Goal: Communication & Community: Answer question/provide support

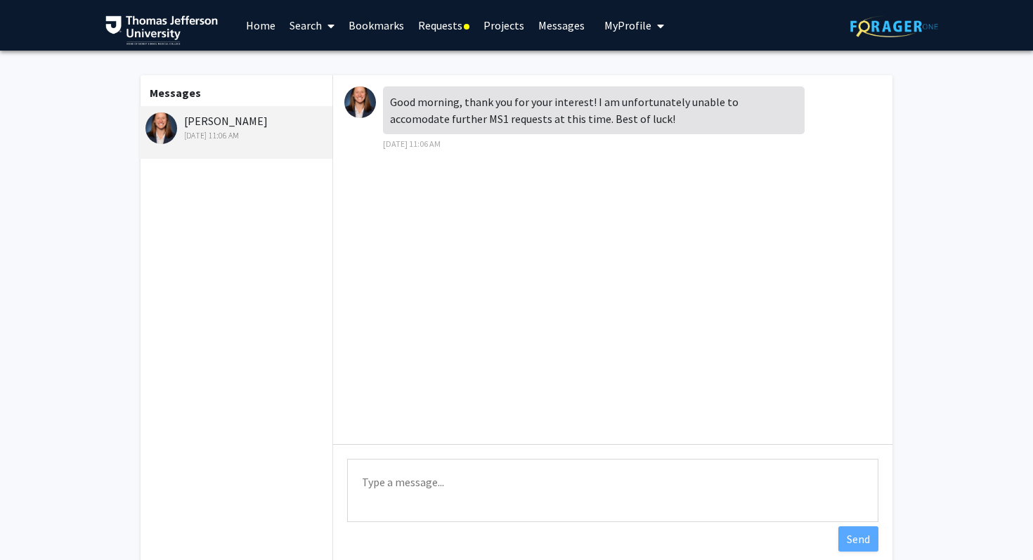
click at [414, 481] on textarea "Type a message" at bounding box center [612, 490] width 531 height 63
type textarea "H"
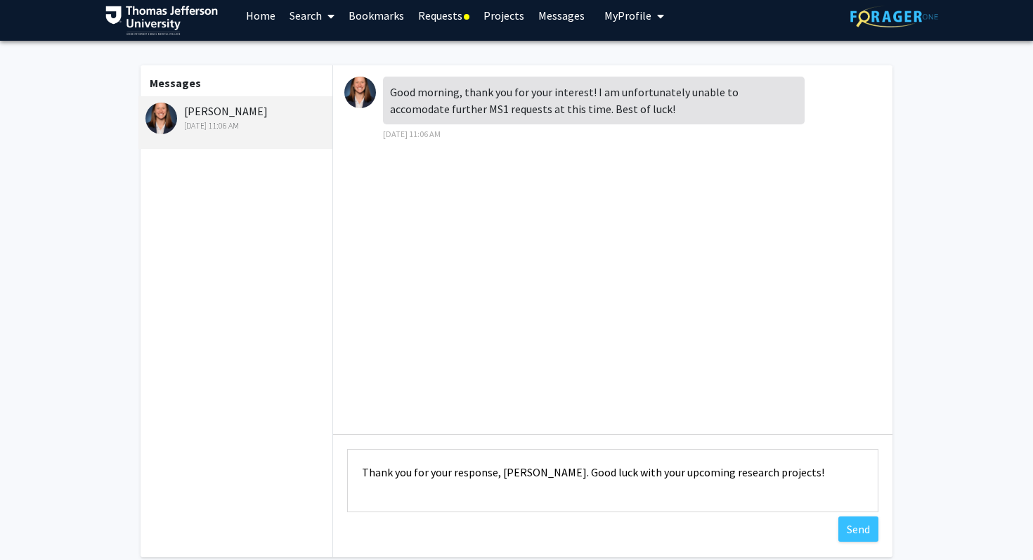
scroll to position [11, 0]
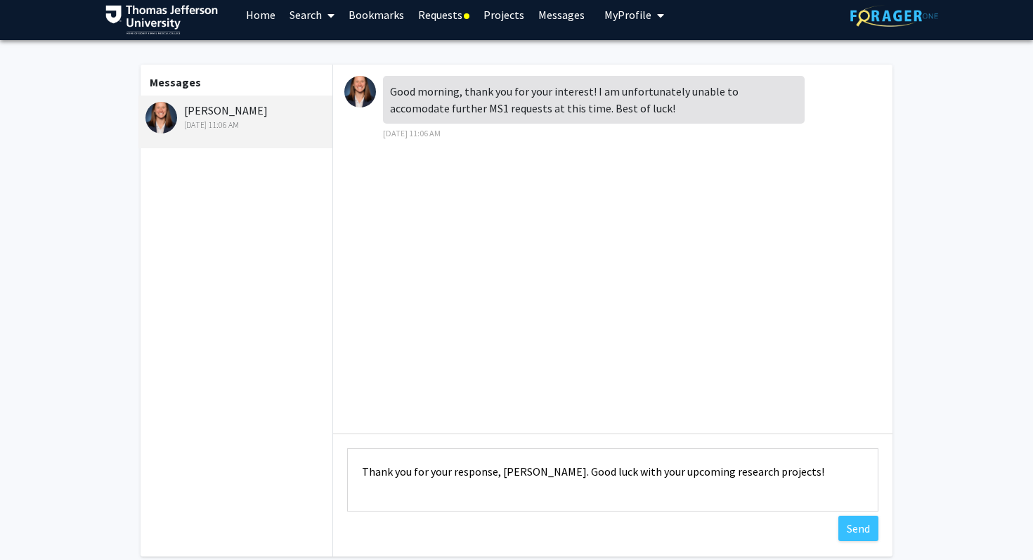
click at [586, 474] on textarea "Thank you for your response, [PERSON_NAME]. Good luck with your upcoming resear…" at bounding box center [612, 479] width 531 height 63
click at [623, 471] on textarea "Thank you for your response, [PERSON_NAME]. All the best luck with your upcomin…" at bounding box center [612, 479] width 531 height 63
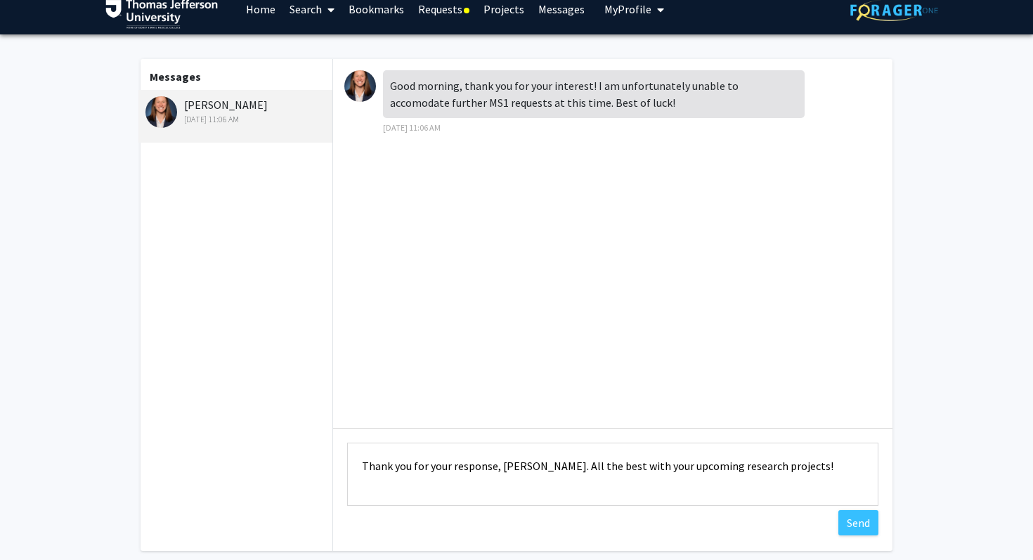
click at [805, 469] on textarea "Thank you for your response, [PERSON_NAME]. All the best with your upcoming res…" at bounding box center [612, 474] width 531 height 63
type textarea "Thank you for your response, [PERSON_NAME]. All the best with your upcoming res…"
click at [858, 530] on button "Send" at bounding box center [858, 522] width 40 height 25
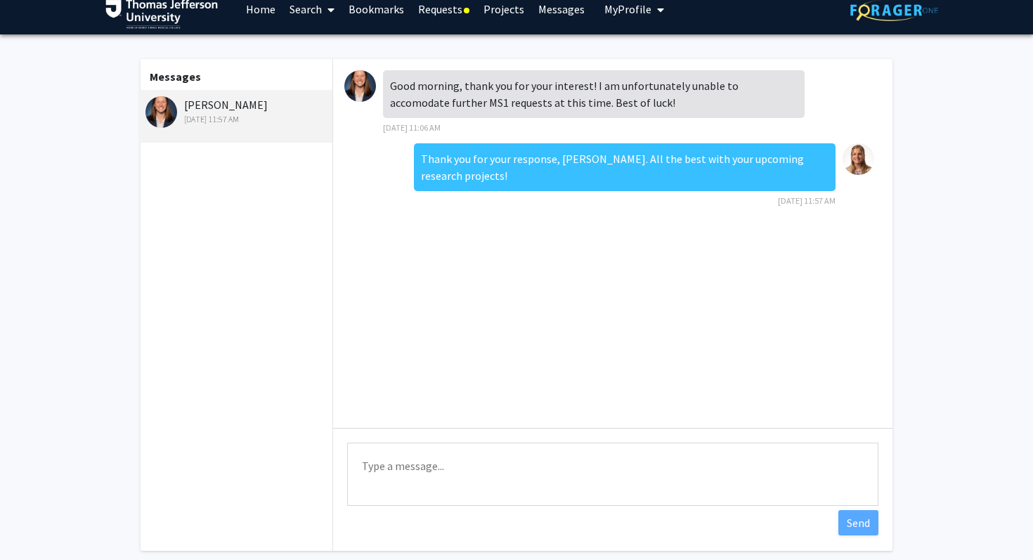
scroll to position [0, 0]
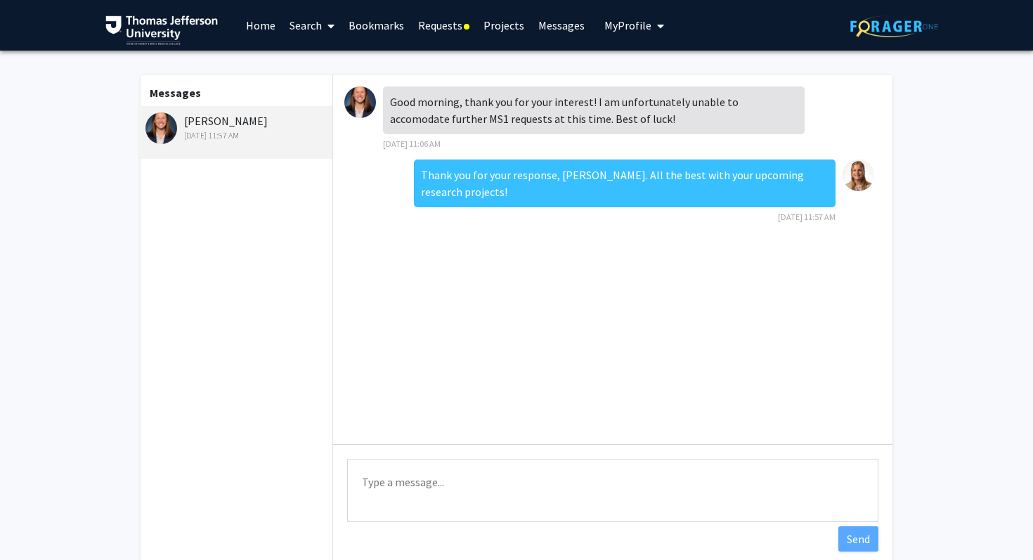
click at [451, 23] on link "Requests" at bounding box center [443, 25] width 65 height 49
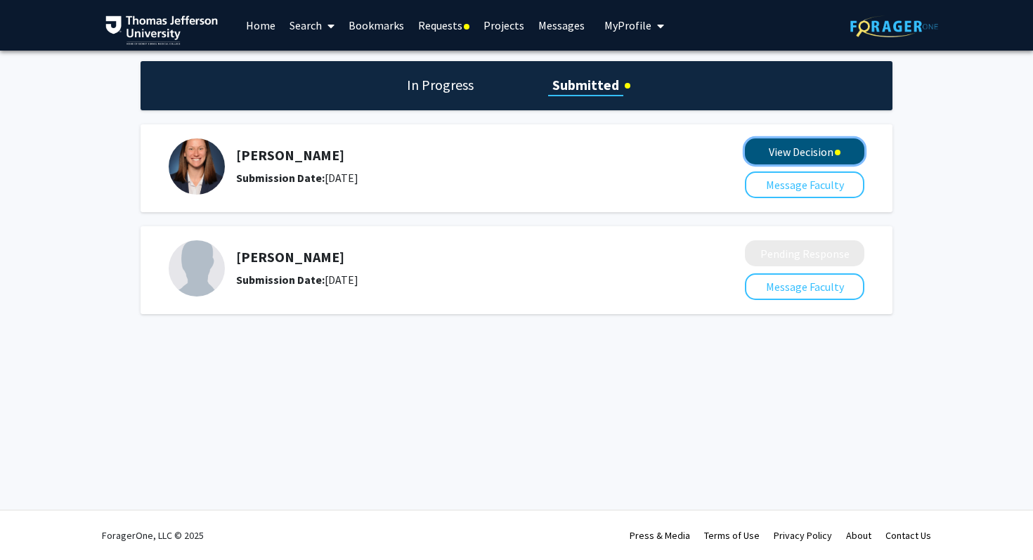
click at [781, 160] on button "View Decision" at bounding box center [804, 151] width 119 height 26
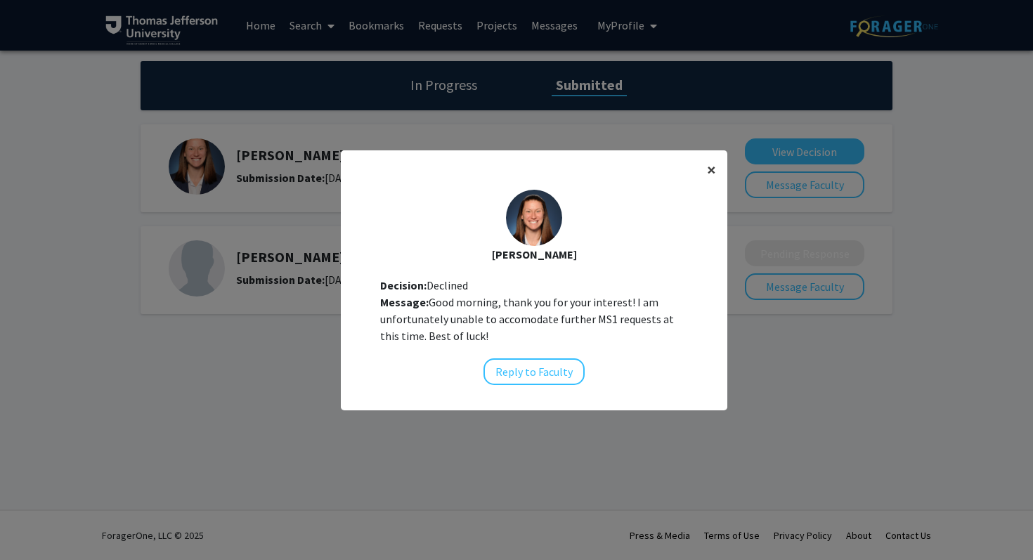
click at [709, 170] on span "×" at bounding box center [711, 170] width 9 height 22
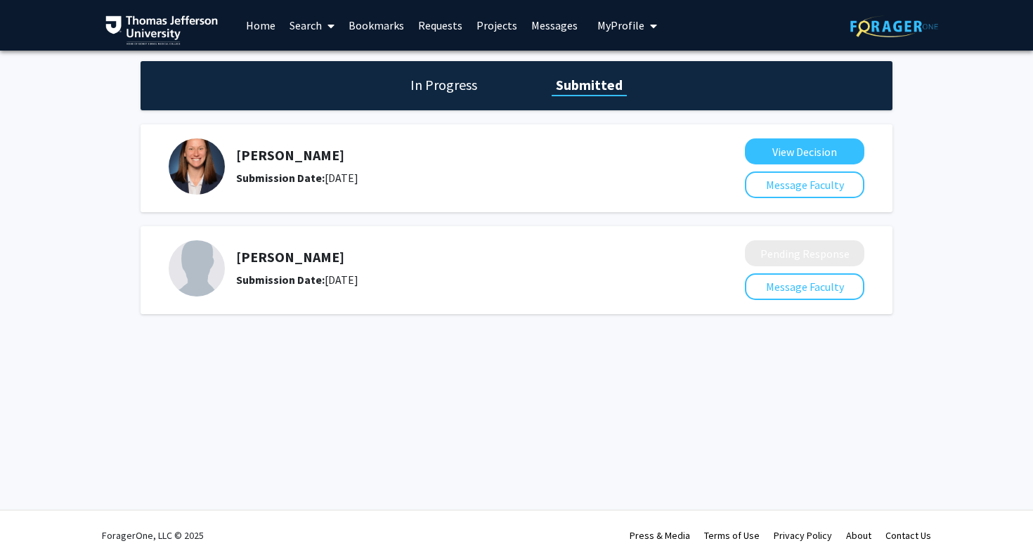
click at [643, 349] on div "In Progress Submitted [PERSON_NAME] Submission Date: [DATE] View Decision Messa…" at bounding box center [516, 202] width 1033 height 302
click at [398, 24] on link "Bookmarks" at bounding box center [376, 25] width 70 height 49
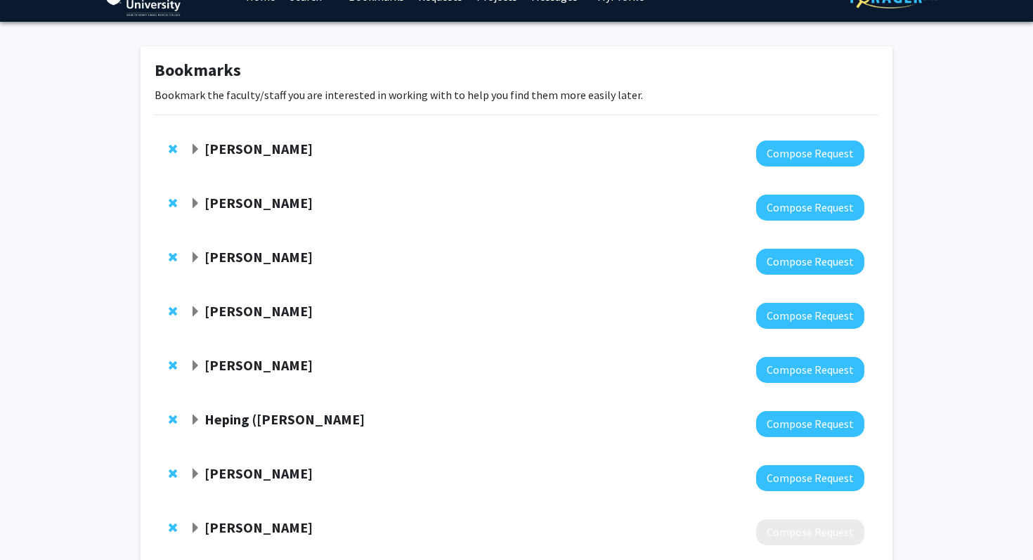
scroll to position [37, 0]
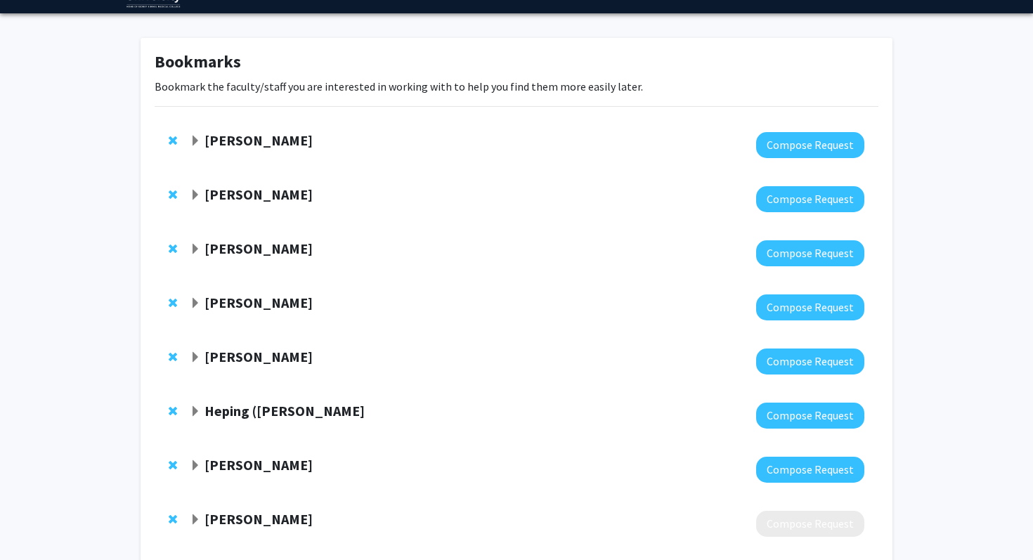
click at [235, 192] on strong "[PERSON_NAME]" at bounding box center [258, 194] width 108 height 18
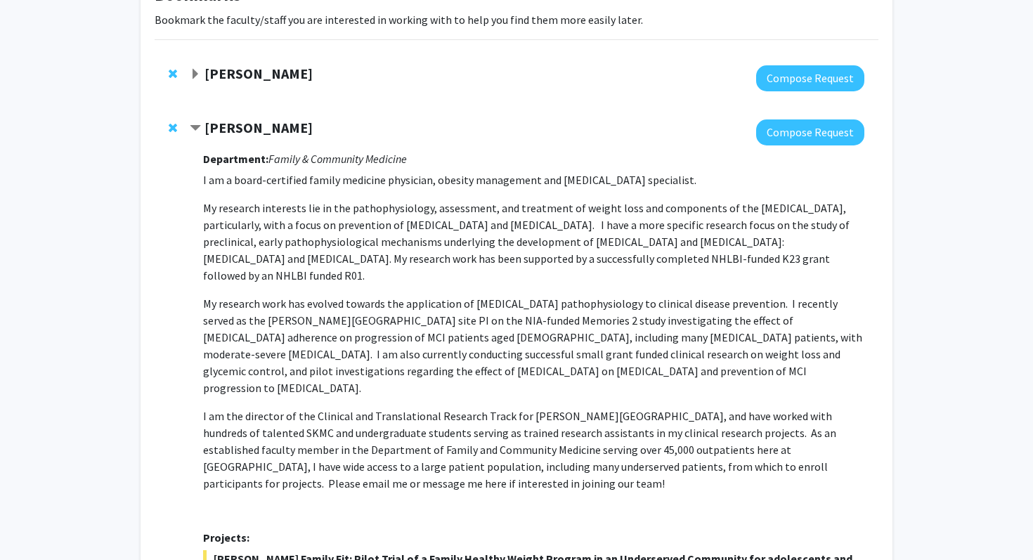
scroll to position [105, 0]
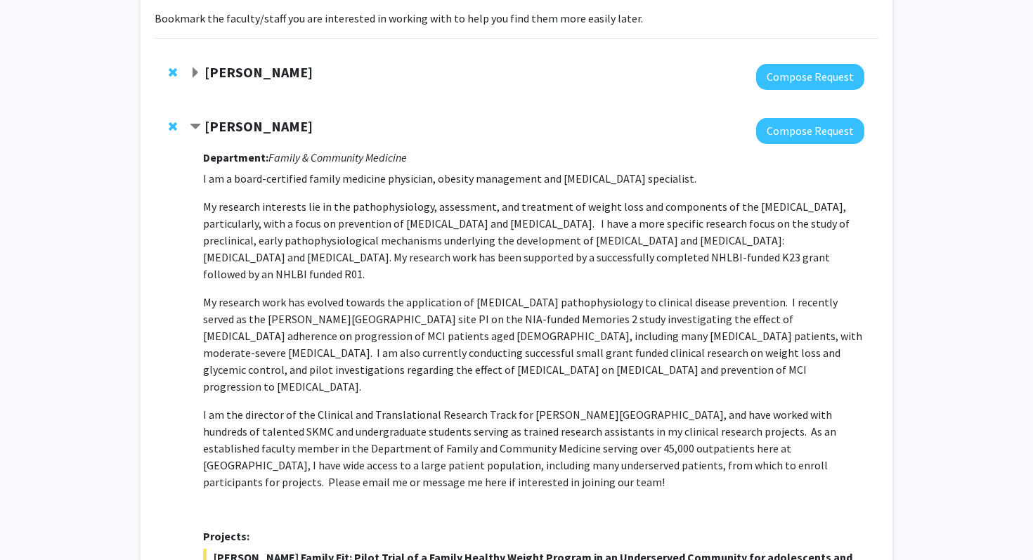
click at [254, 122] on strong "[PERSON_NAME]" at bounding box center [258, 126] width 108 height 18
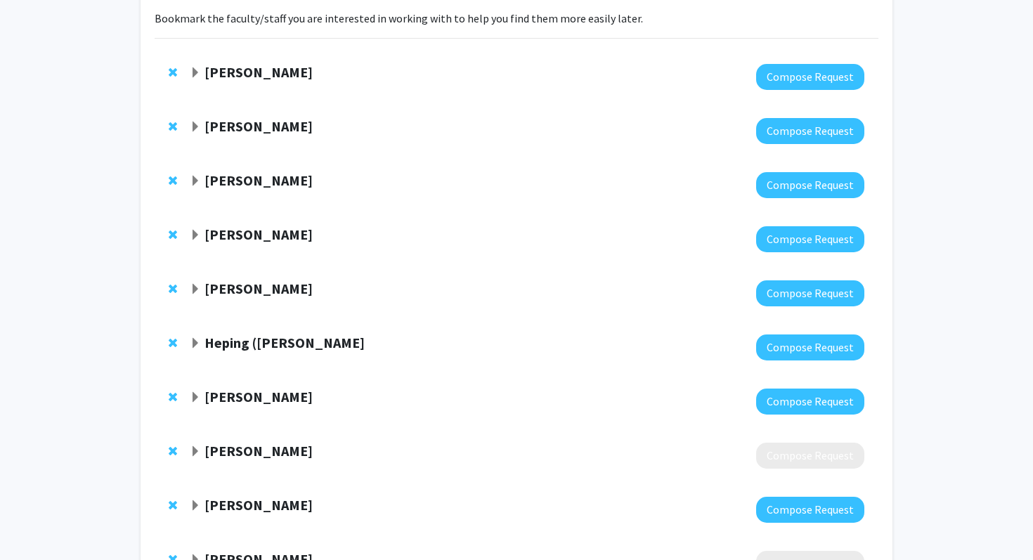
click at [271, 178] on strong "[PERSON_NAME]" at bounding box center [258, 180] width 108 height 18
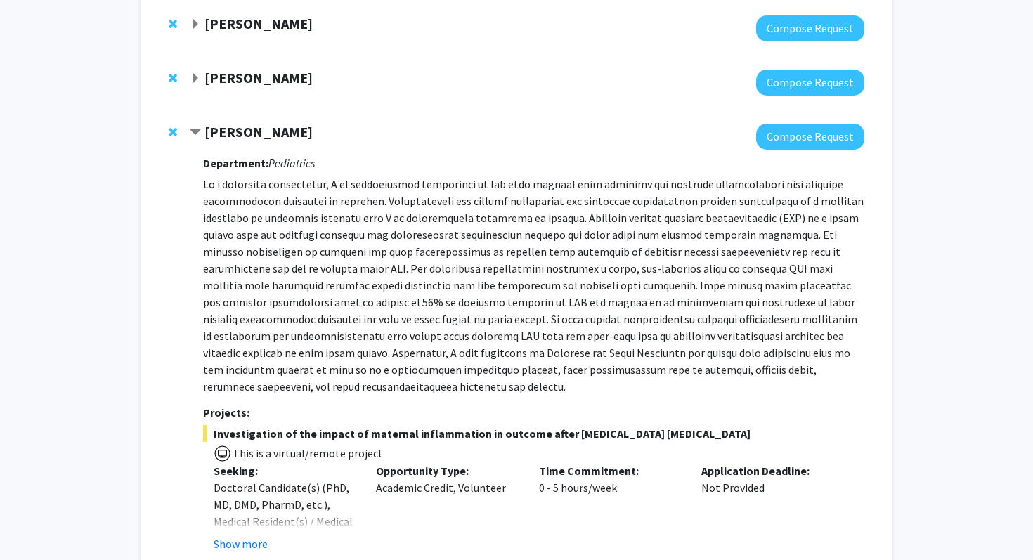
scroll to position [156, 0]
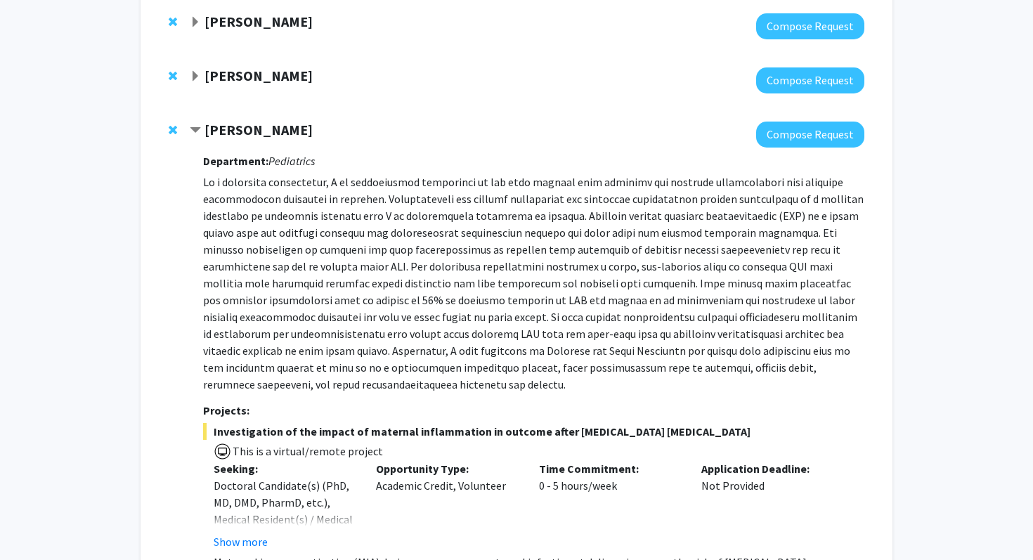
click at [277, 134] on strong "[PERSON_NAME]" at bounding box center [258, 130] width 108 height 18
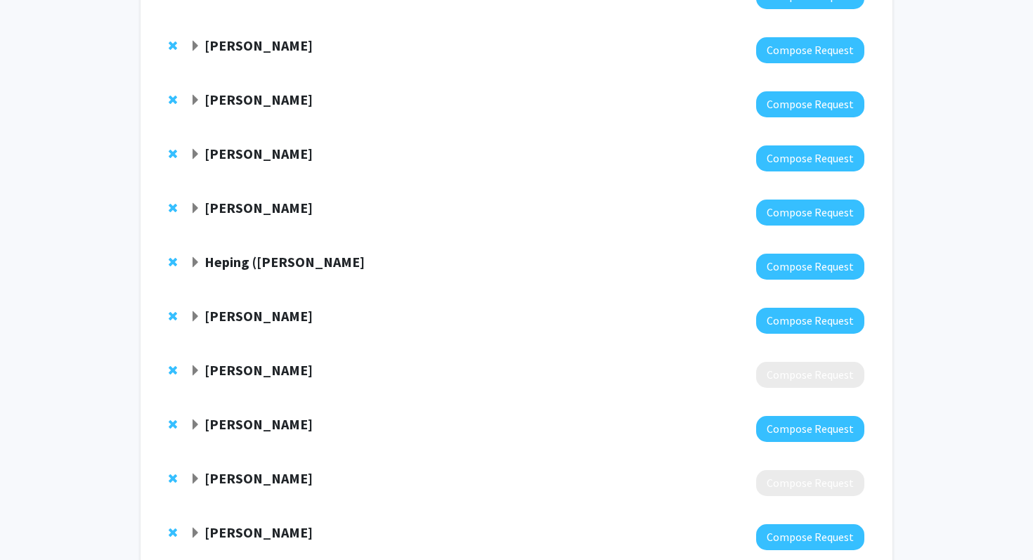
click at [277, 134] on div "[PERSON_NAME] Compose Request" at bounding box center [517, 158] width 724 height 54
click at [271, 152] on strong "[PERSON_NAME]" at bounding box center [258, 154] width 108 height 18
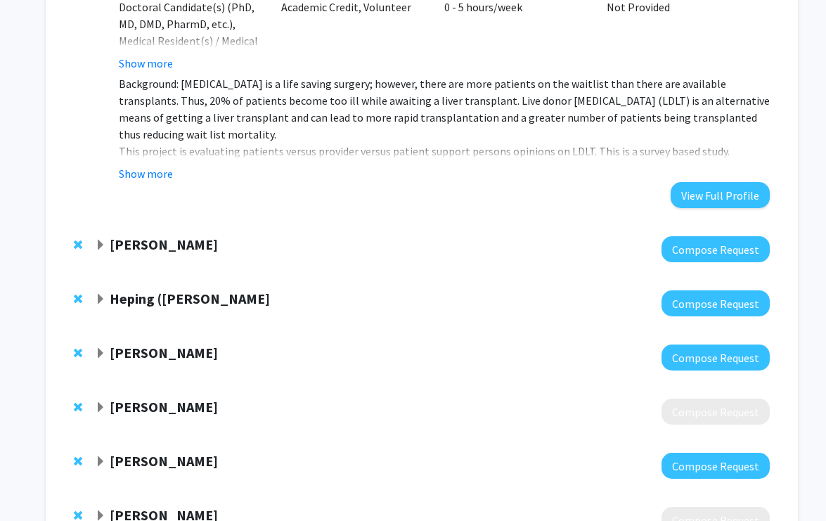
scroll to position [497, 0]
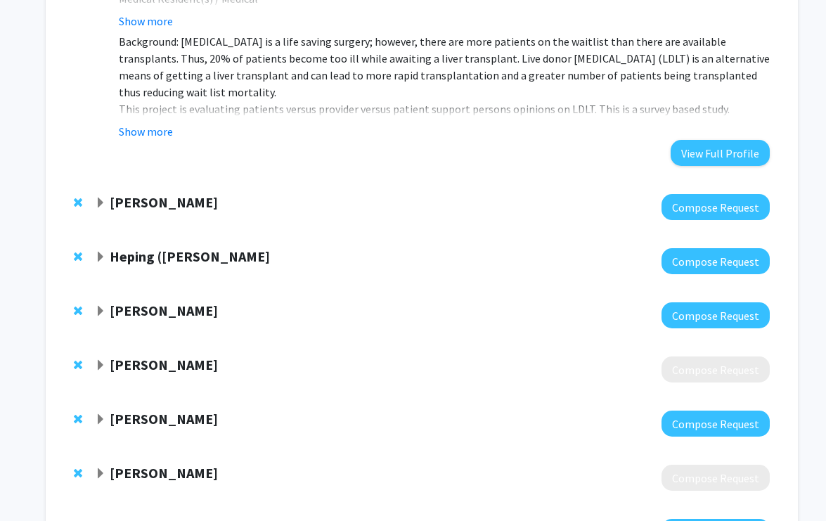
click at [150, 248] on strong "Heping ([PERSON_NAME]" at bounding box center [190, 256] width 160 height 18
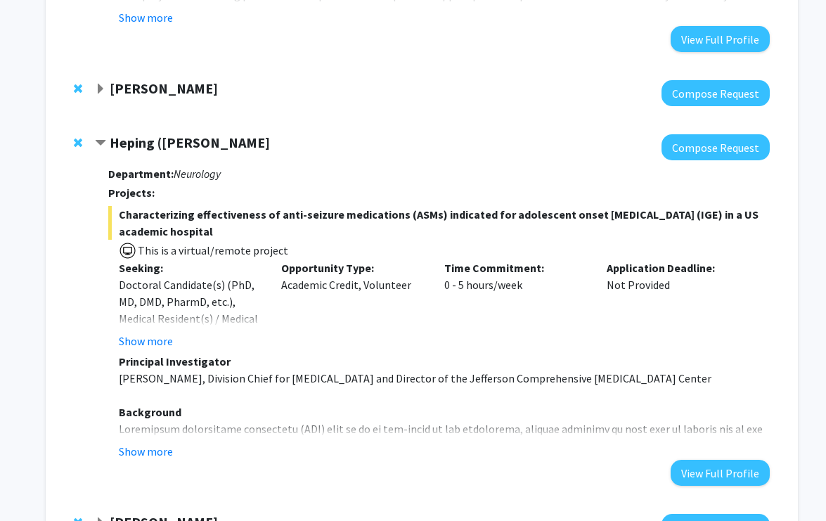
scroll to position [618, 0]
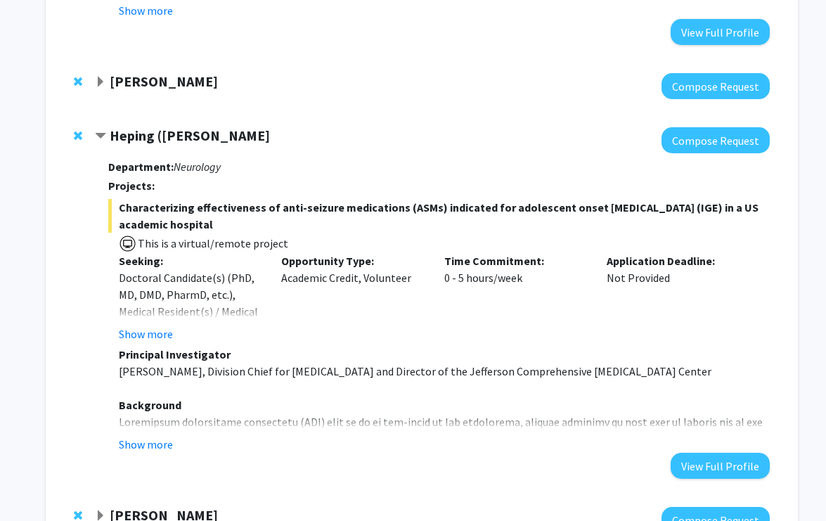
click at [173, 127] on strong "Heping ([PERSON_NAME]" at bounding box center [190, 135] width 160 height 18
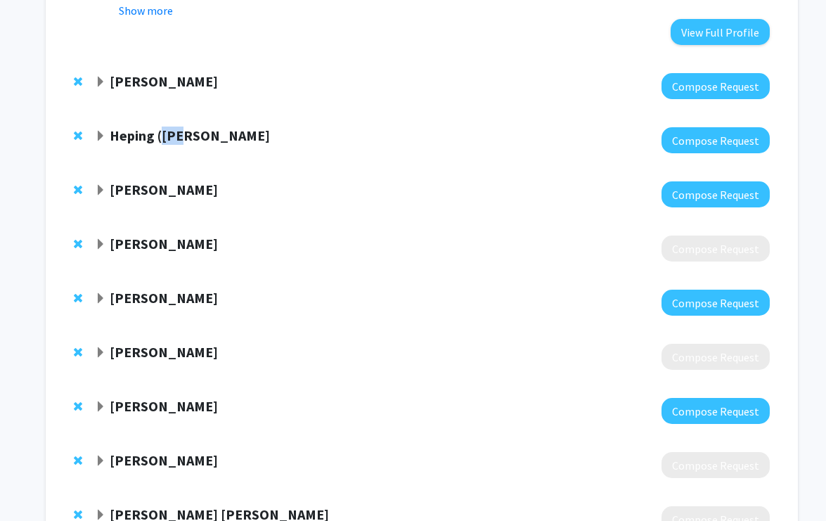
click at [173, 127] on strong "Heping ([PERSON_NAME]" at bounding box center [190, 135] width 160 height 18
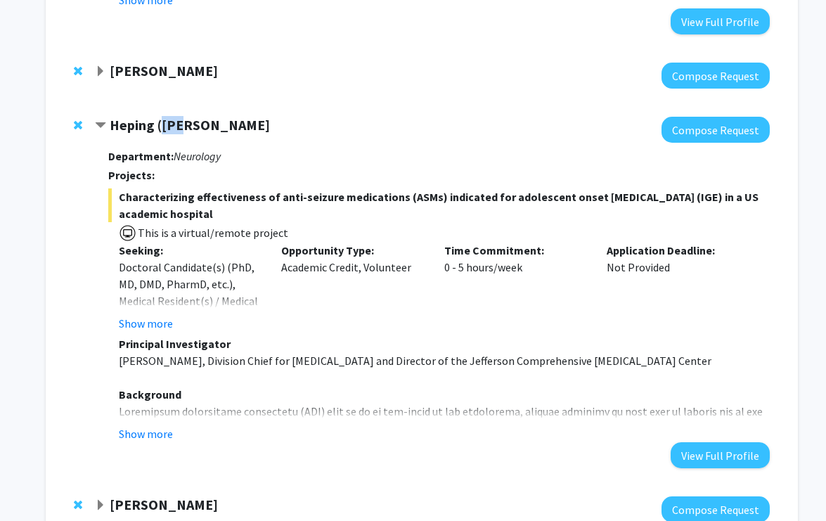
click at [171, 126] on strong "Heping ([PERSON_NAME]" at bounding box center [190, 125] width 160 height 18
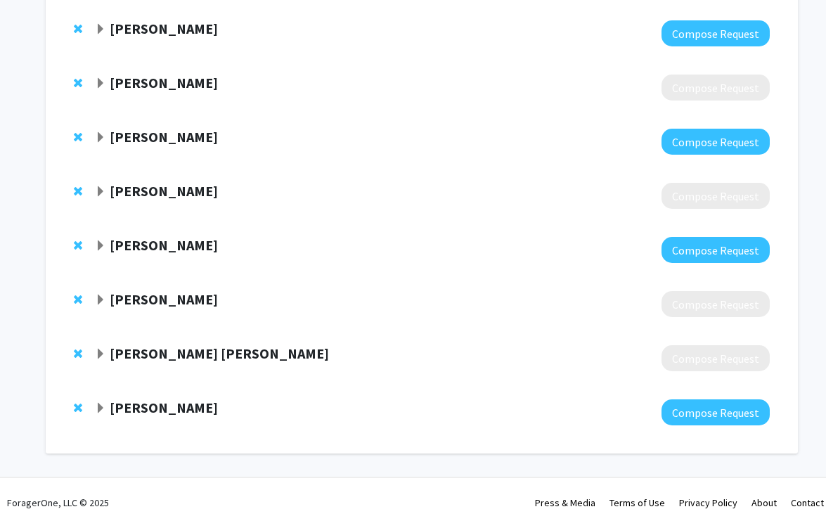
scroll to position [785, 0]
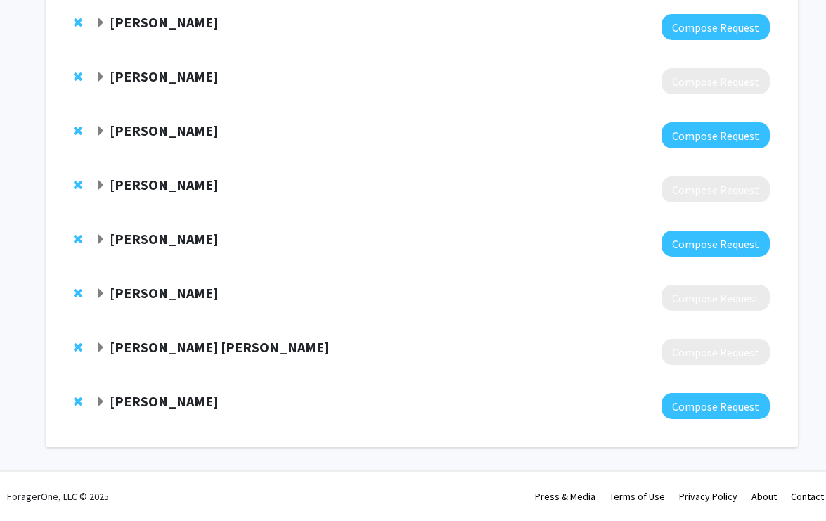
click at [148, 235] on strong "[PERSON_NAME]" at bounding box center [164, 239] width 108 height 18
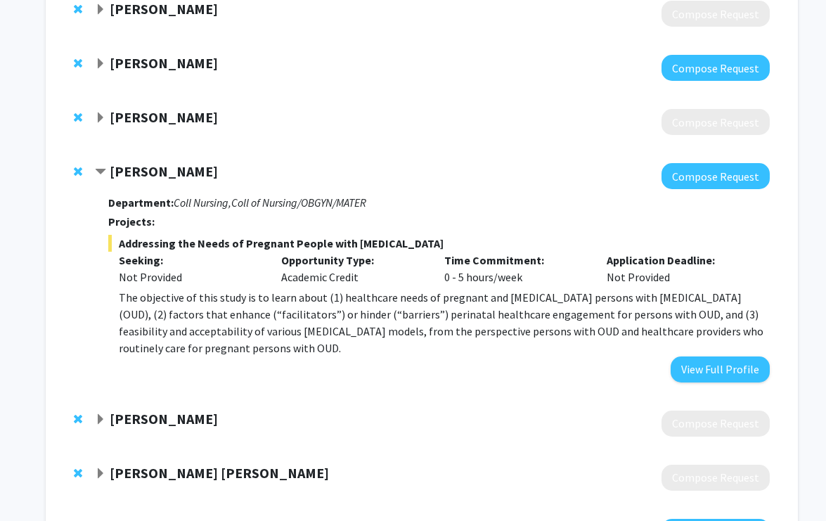
scroll to position [857, 0]
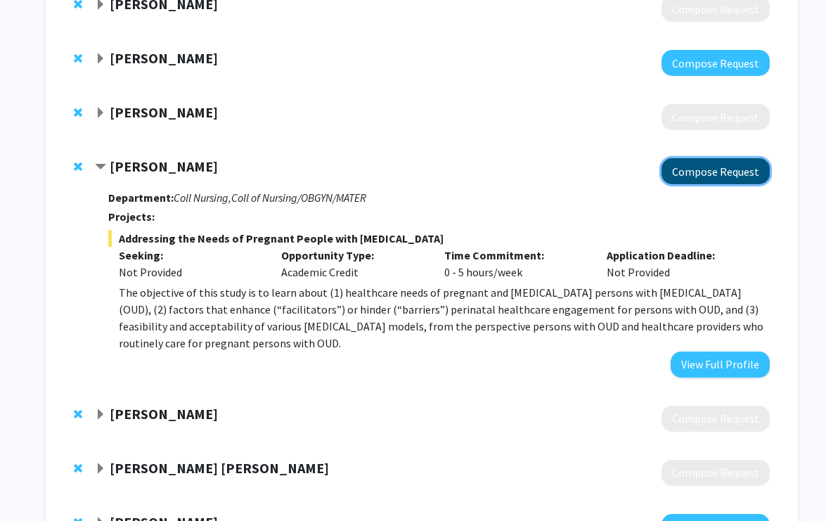
click at [706, 181] on button "Compose Request" at bounding box center [715, 171] width 108 height 26
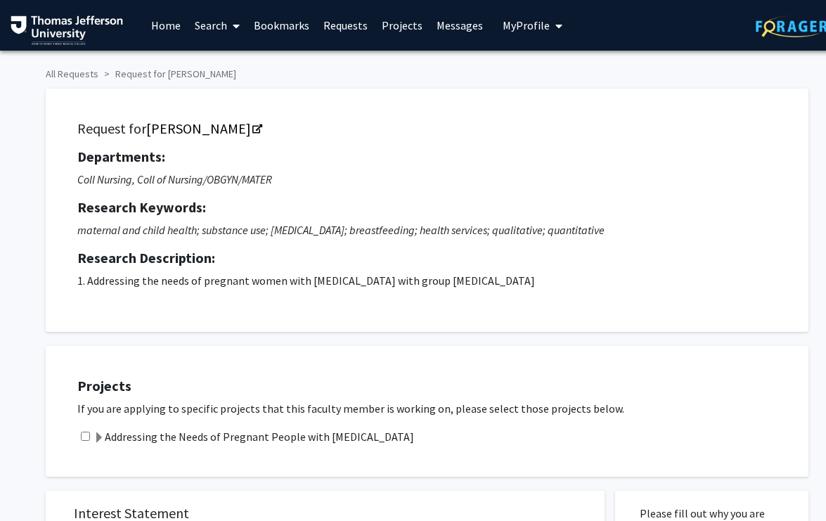
click at [87, 430] on div "Addressing the Needs of Pregnant People with [MEDICAL_DATA]" at bounding box center [435, 436] width 717 height 17
click at [98, 437] on span at bounding box center [98, 437] width 11 height 11
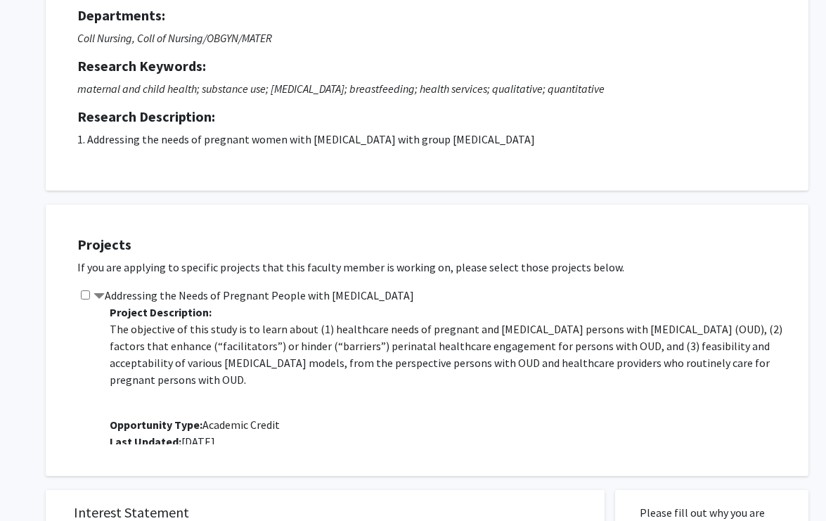
scroll to position [155, 0]
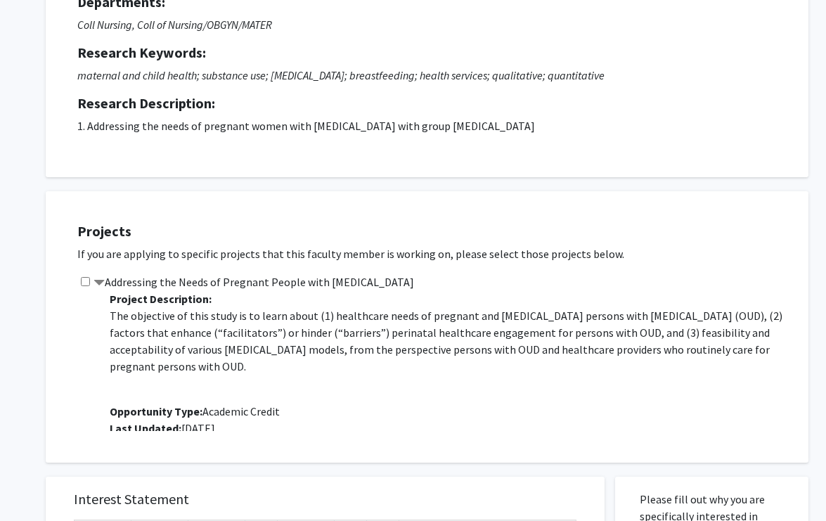
click at [84, 280] on input "checkbox" at bounding box center [85, 281] width 9 height 9
checkbox input "true"
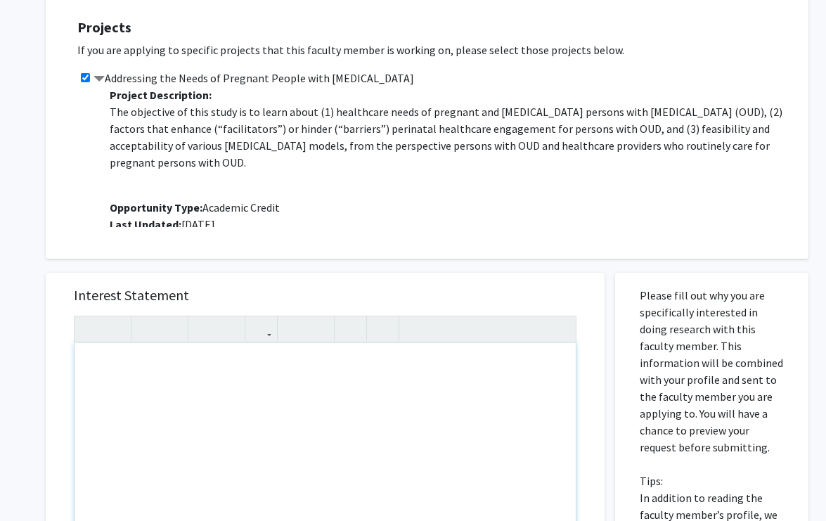
scroll to position [360, 0]
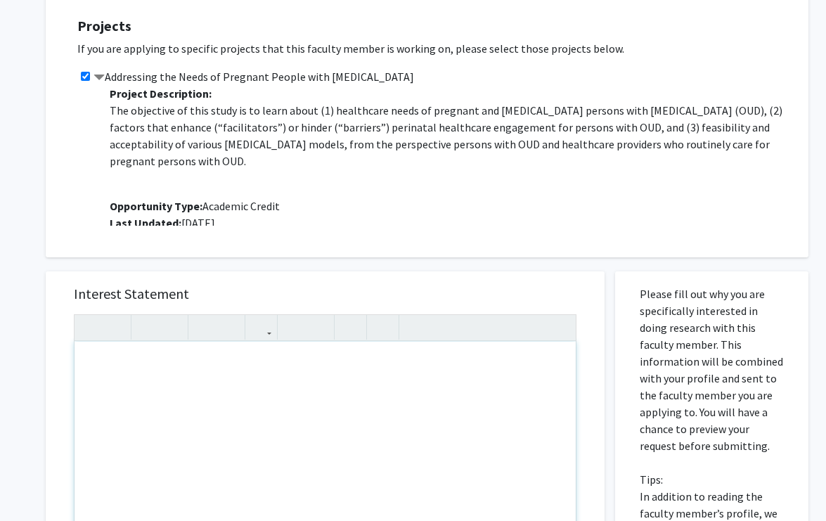
click at [242, 405] on div "Note to users with screen readers: Please press Alt+0 or Option+0 to deactivate…" at bounding box center [324, 502] width 501 height 322
paste div "Note to users with screen readers: Please press Alt+0 or Option+0 to deactivate…"
type textarea "<p>Dear [PERSON_NAME],</p><p>My name is [PERSON_NAME], and I am a first-year me…"
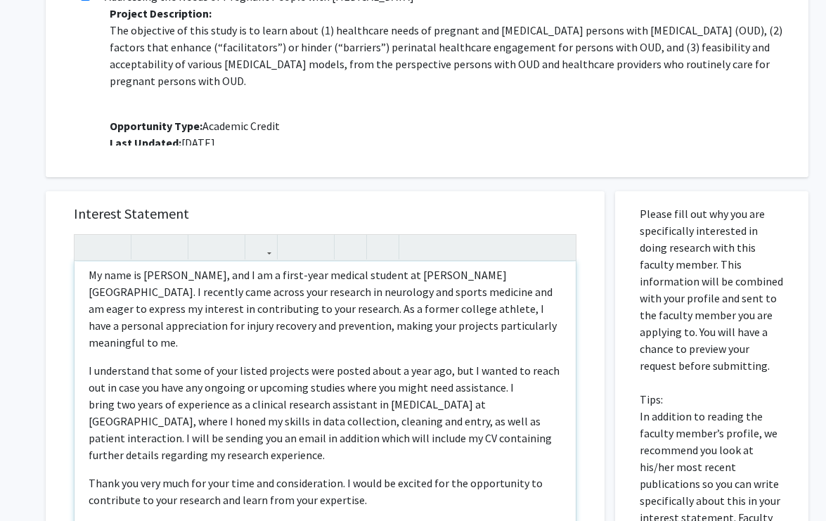
scroll to position [0, 0]
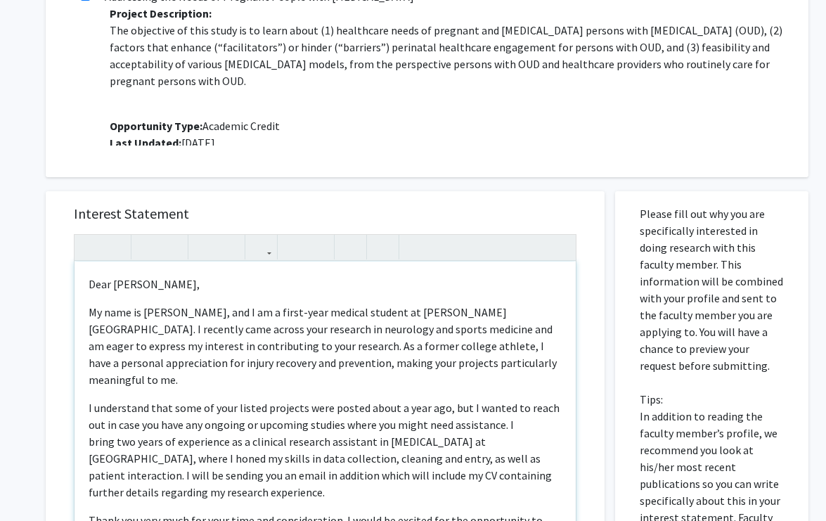
click at [148, 287] on p "Dear [PERSON_NAME]," at bounding box center [325, 283] width 473 height 17
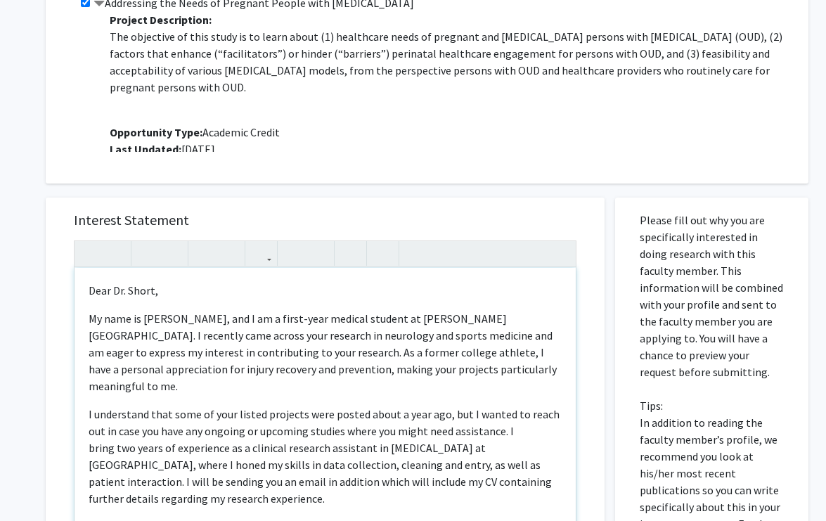
scroll to position [436, 0]
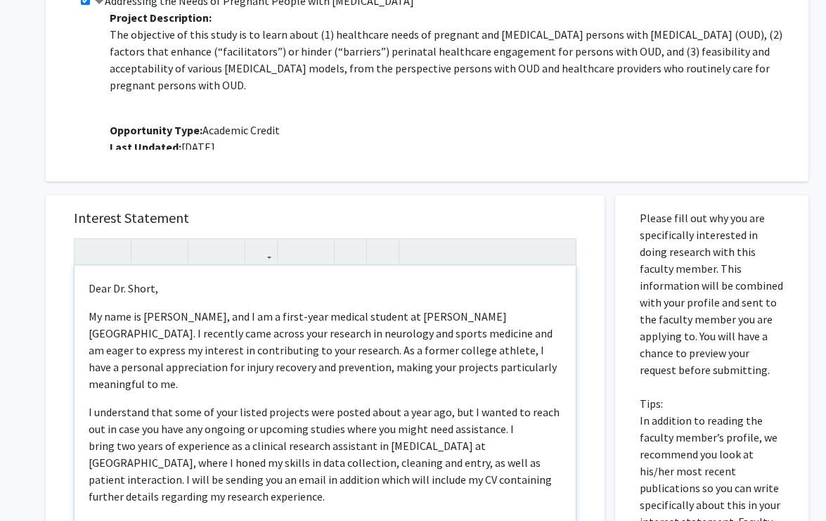
click at [192, 358] on p "My name is [PERSON_NAME], and I am a first-year medical student at [PERSON_NAME…" at bounding box center [325, 350] width 473 height 84
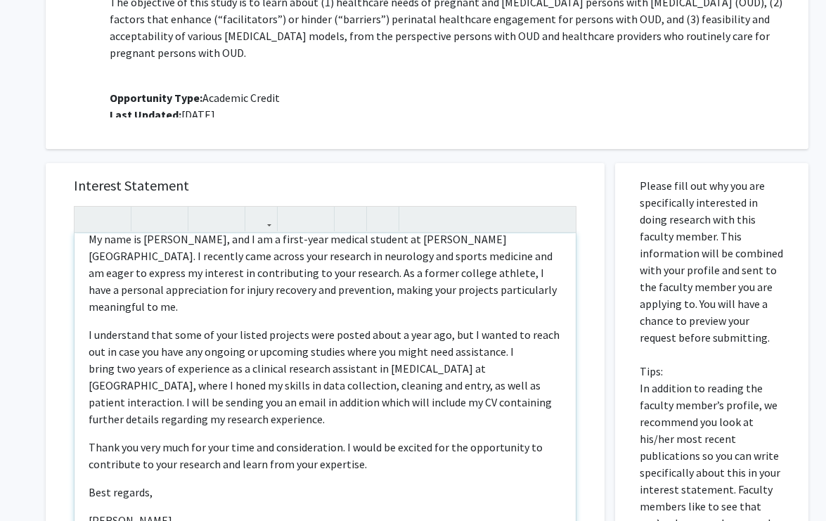
scroll to position [470, 0]
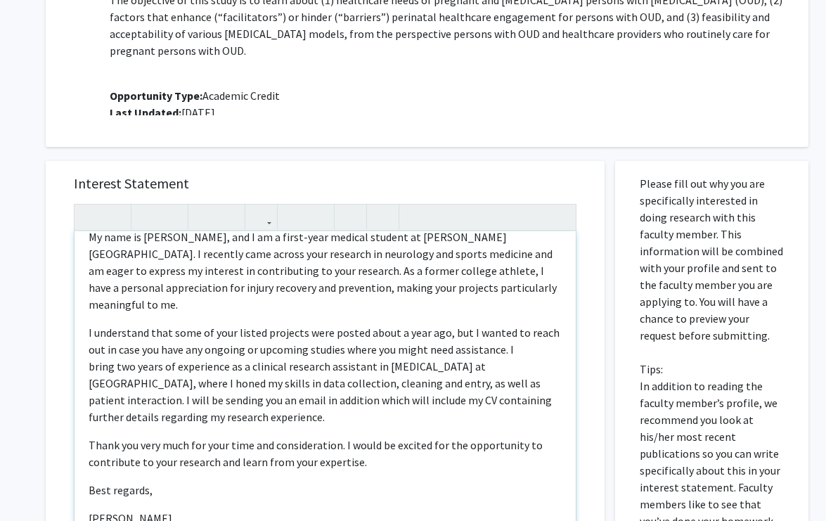
click at [248, 251] on p "My name is [PERSON_NAME], and I am a first-year medical student at [PERSON_NAME…" at bounding box center [325, 270] width 473 height 84
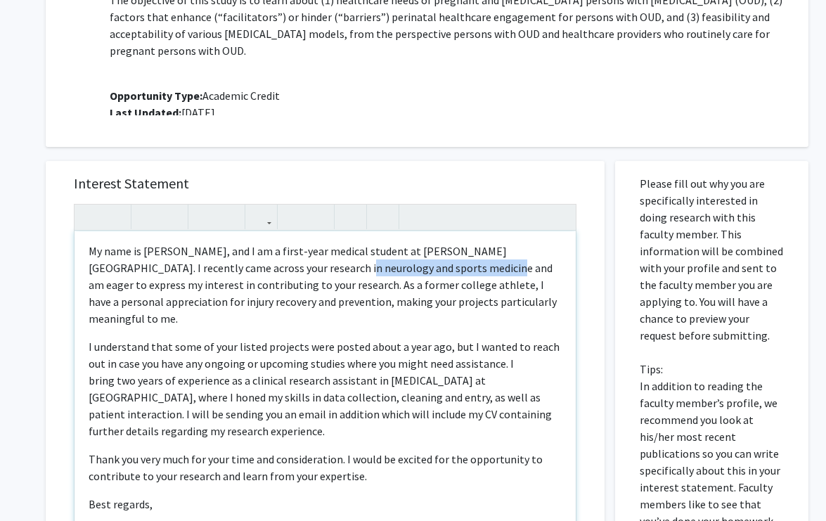
drag, startPoint x: 264, startPoint y: 268, endPoint x: 410, endPoint y: 271, distance: 146.2
click at [410, 271] on p "My name is [PERSON_NAME], and I am a first-year medical student at [PERSON_NAME…" at bounding box center [325, 284] width 473 height 84
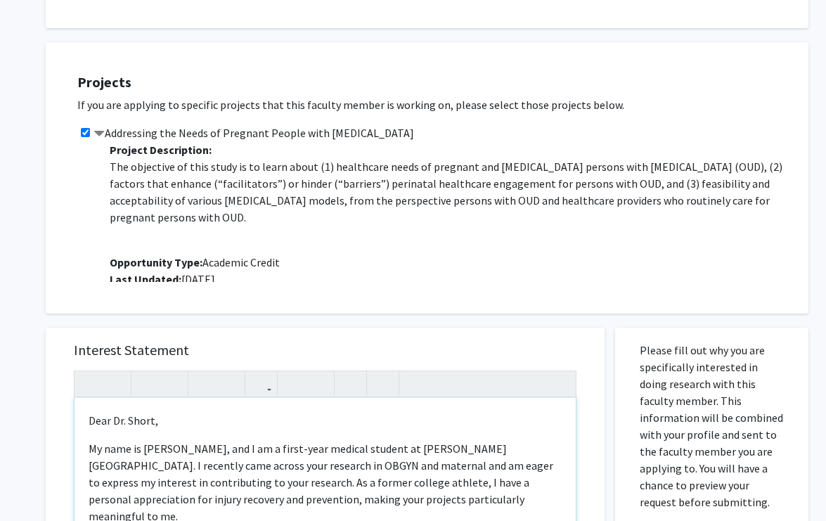
scroll to position [307, 0]
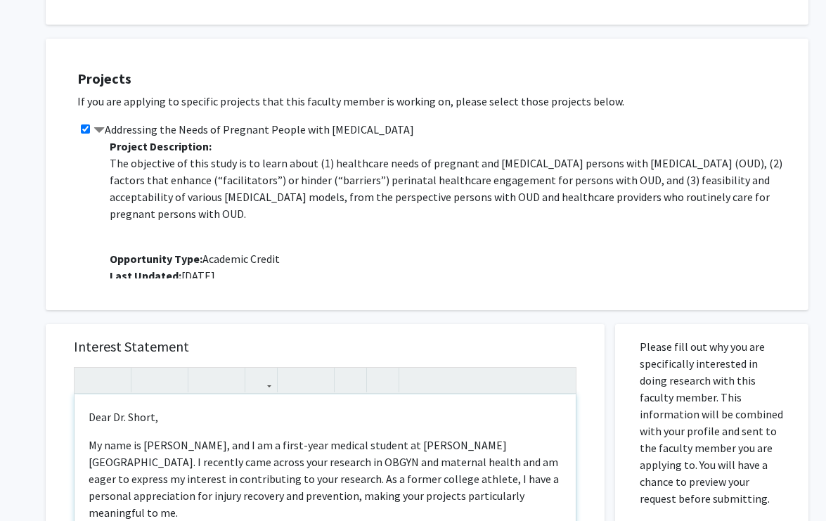
click at [299, 461] on p "My name is [PERSON_NAME], and I am a first-year medical student at [PERSON_NAME…" at bounding box center [325, 478] width 473 height 84
drag, startPoint x: 325, startPoint y: 462, endPoint x: 267, endPoint y: 462, distance: 57.6
click at [267, 462] on p "My name is [PERSON_NAME], and I am a first-year medical student at [PERSON_NAME…" at bounding box center [325, 478] width 473 height 84
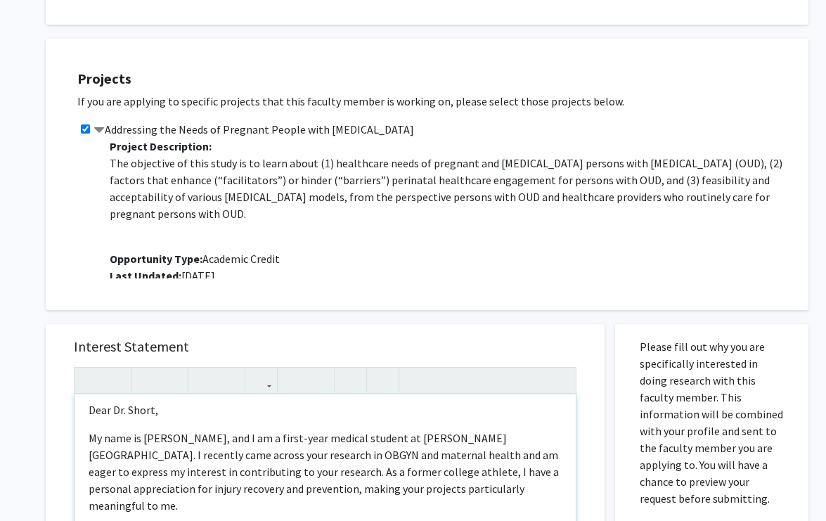
click at [291, 453] on p "My name is [PERSON_NAME], and I am a first-year medical student at [PERSON_NAME…" at bounding box center [325, 471] width 473 height 84
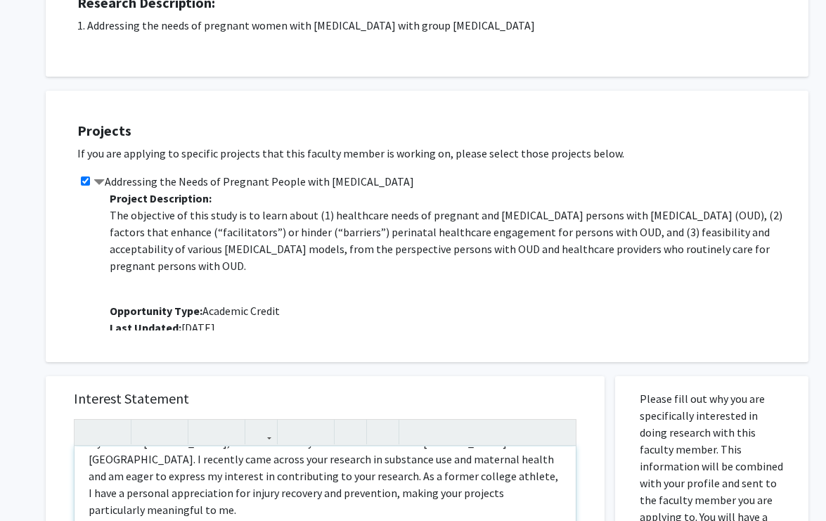
scroll to position [355, 0]
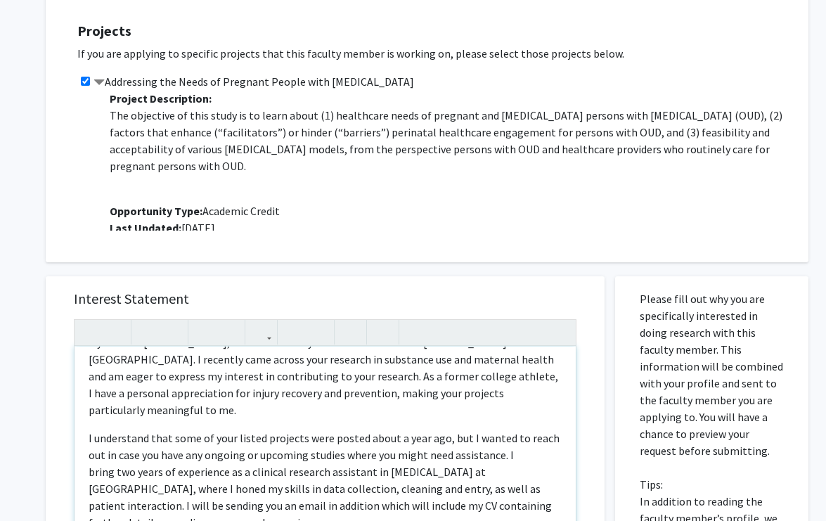
click at [447, 360] on p "My name is [PERSON_NAME], and I am a first-year medical student at [PERSON_NAME…" at bounding box center [325, 376] width 473 height 84
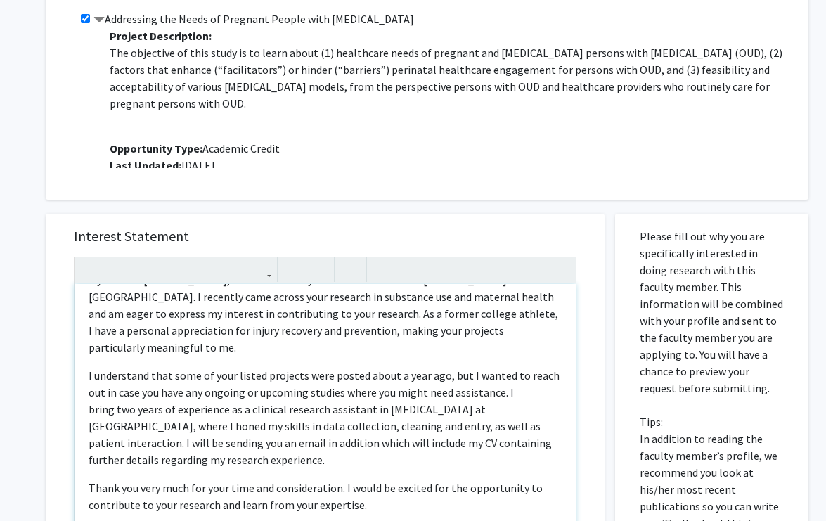
scroll to position [434, 0]
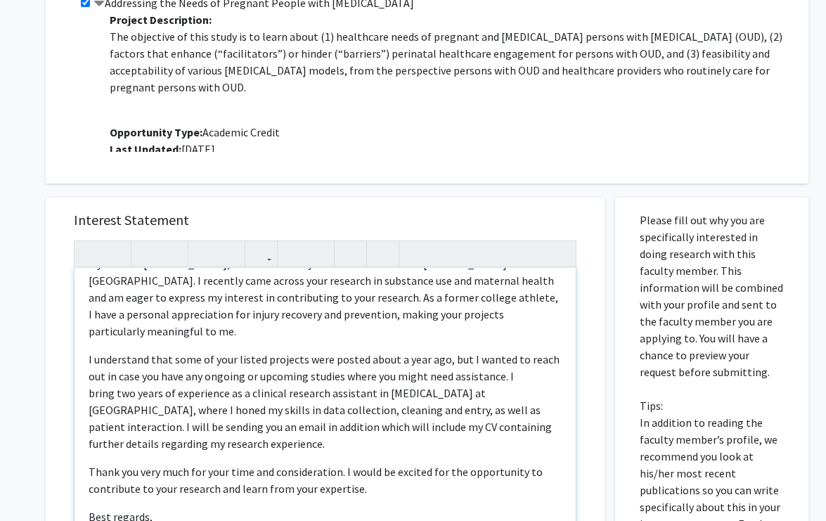
click at [427, 299] on p "My name is [PERSON_NAME], and I am a first-year medical student at [PERSON_NAME…" at bounding box center [325, 297] width 473 height 84
click at [334, 283] on p "My name is [PERSON_NAME], and I am a first-year medical student at [PERSON_NAME…" at bounding box center [325, 297] width 473 height 84
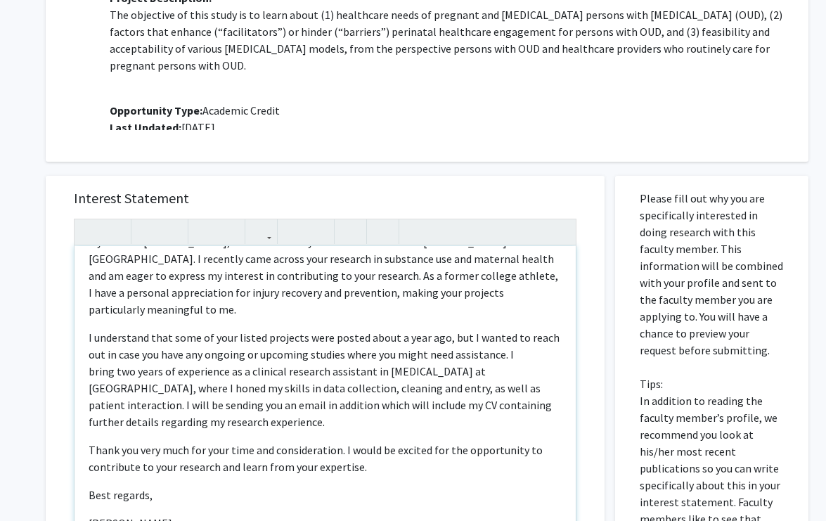
scroll to position [42, 0]
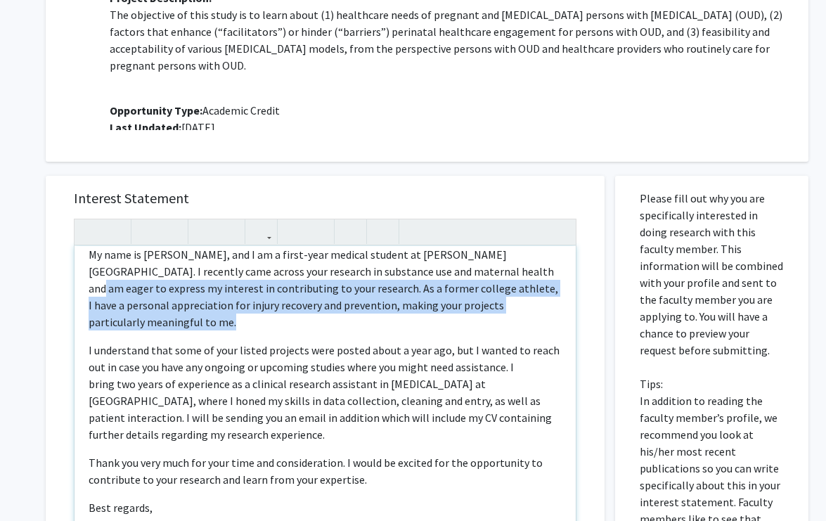
drag, startPoint x: 560, startPoint y: 306, endPoint x: 453, endPoint y: 277, distance: 110.8
click at [453, 277] on p "My name is [PERSON_NAME], and I am a first-year medical student at [PERSON_NAME…" at bounding box center [325, 288] width 473 height 84
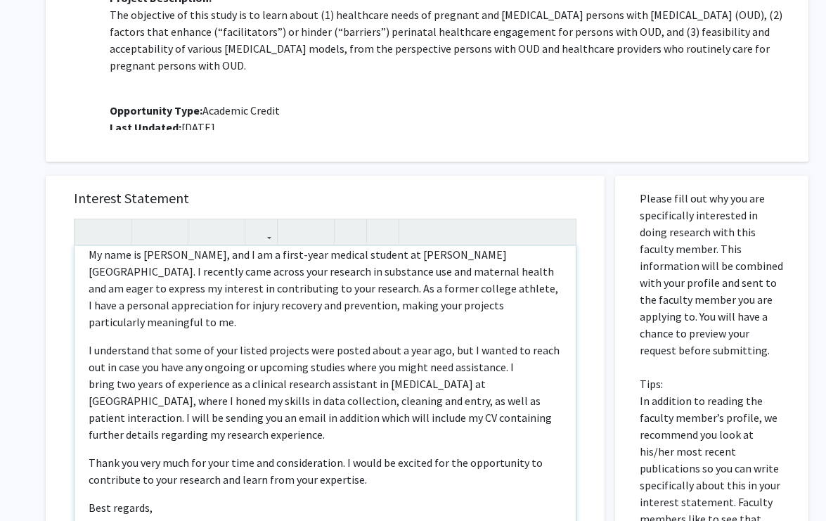
scroll to position [460, 0]
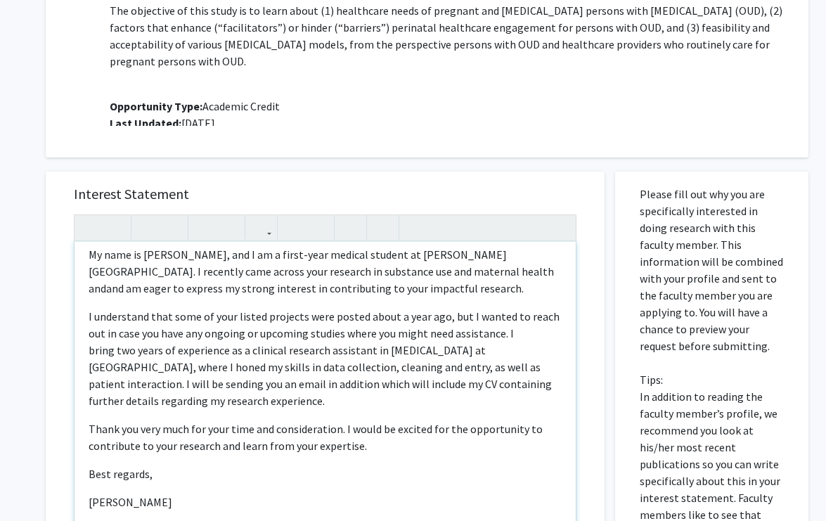
click at [450, 271] on p "My name is [PERSON_NAME], and I am a first-year medical student at [PERSON_NAME…" at bounding box center [325, 271] width 473 height 51
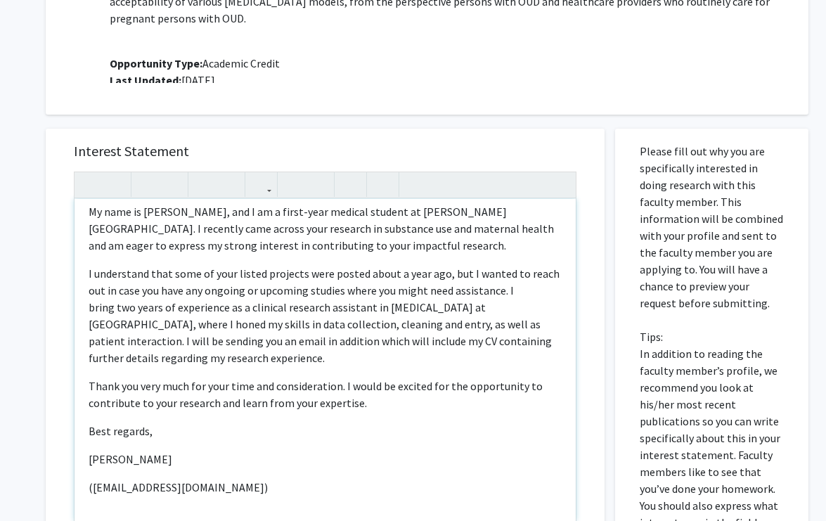
scroll to position [512, 0]
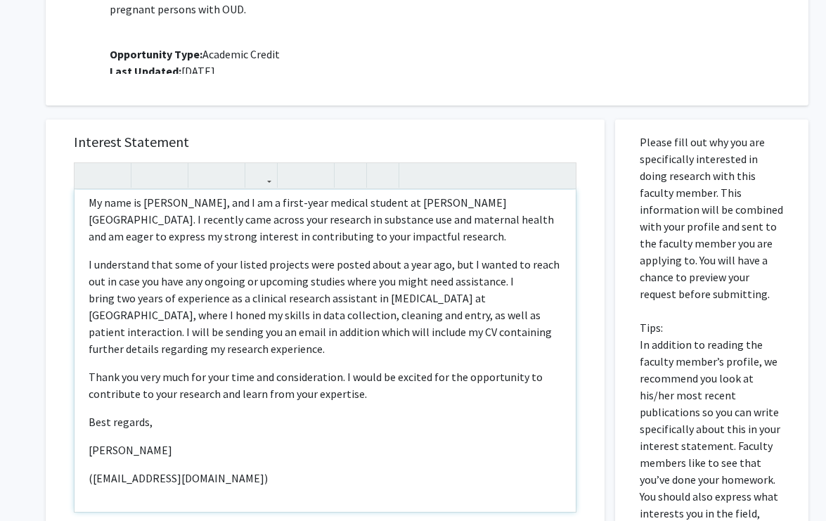
click at [521, 273] on p "I understand that some of your listed projects were posted about a year ago, bu…" at bounding box center [325, 306] width 473 height 101
click at [180, 267] on p "I understand that some of your listed projects were posted about a year ago, bu…" at bounding box center [325, 306] width 473 height 101
click at [209, 265] on p "I understand that this of your listed projects were posted about a year ago, bu…" at bounding box center [325, 306] width 473 height 101
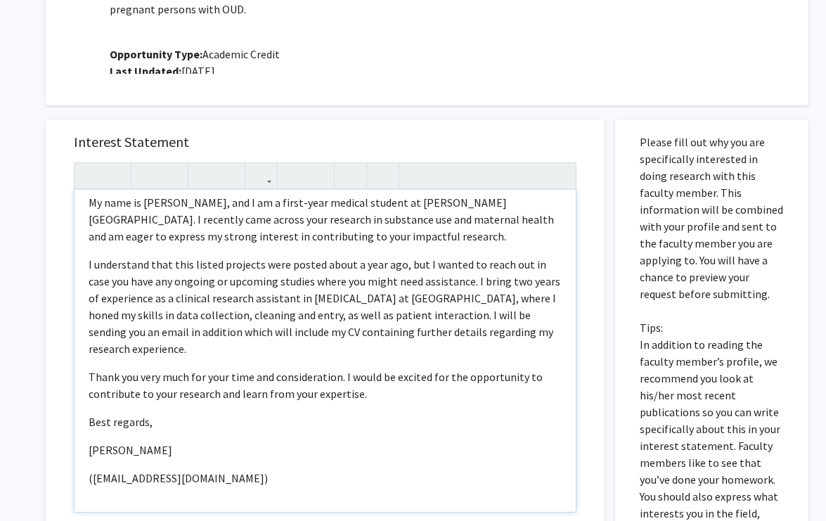
click at [213, 266] on p "I understand that this listed projects were posted about a year ago, but I want…" at bounding box center [325, 306] width 473 height 101
click at [213, 266] on p "I understand that this projects were posted about a year ago, but I wanted to r…" at bounding box center [325, 306] width 473 height 101
click at [284, 263] on p "I understand that this project were posted about a year ago, but I wanted to re…" at bounding box center [325, 306] width 473 height 101
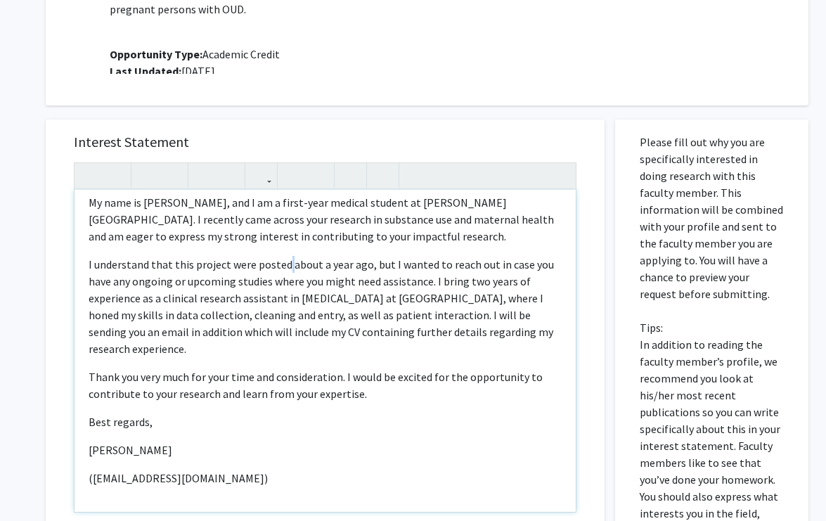
click at [284, 263] on p "I understand that this project were posted about a year ago, but I wanted to re…" at bounding box center [325, 306] width 473 height 101
click at [278, 265] on p "I understand that this project were posted about a year ago, but I wanted to re…" at bounding box center [325, 306] width 473 height 101
click at [312, 277] on p "I understand that this project was listed about a year ago, but I wanted to rea…" at bounding box center [325, 306] width 473 height 101
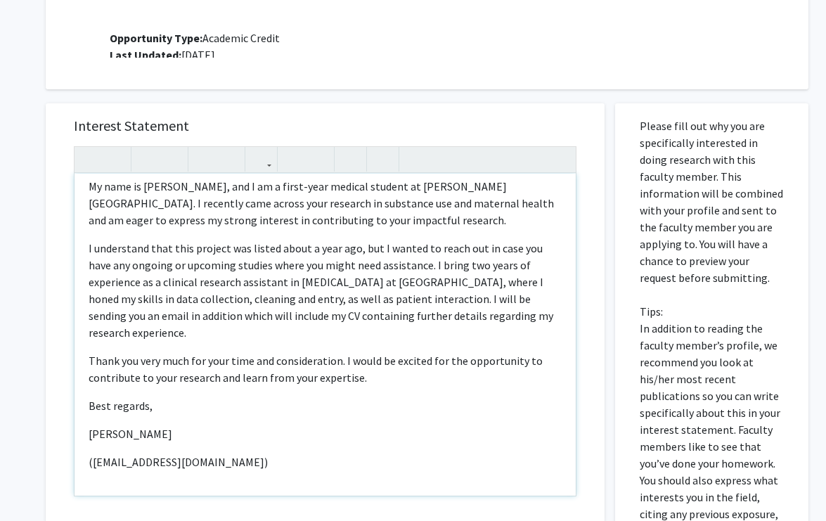
scroll to position [530, 0]
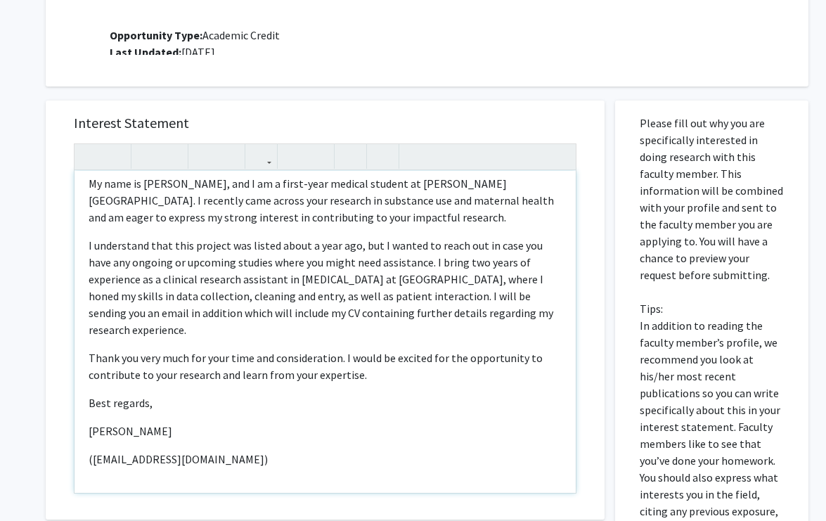
click at [385, 278] on p "I understand that this project was listed about a year ago, but I wanted to rea…" at bounding box center [325, 287] width 473 height 101
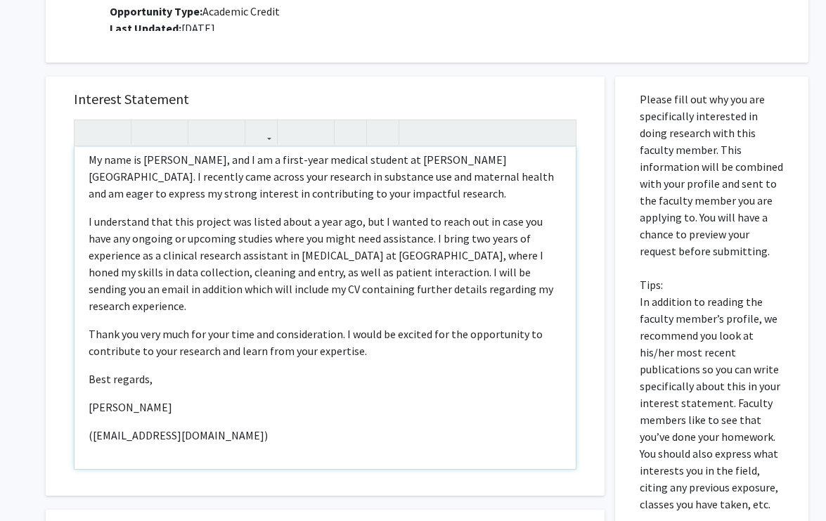
scroll to position [556, 0]
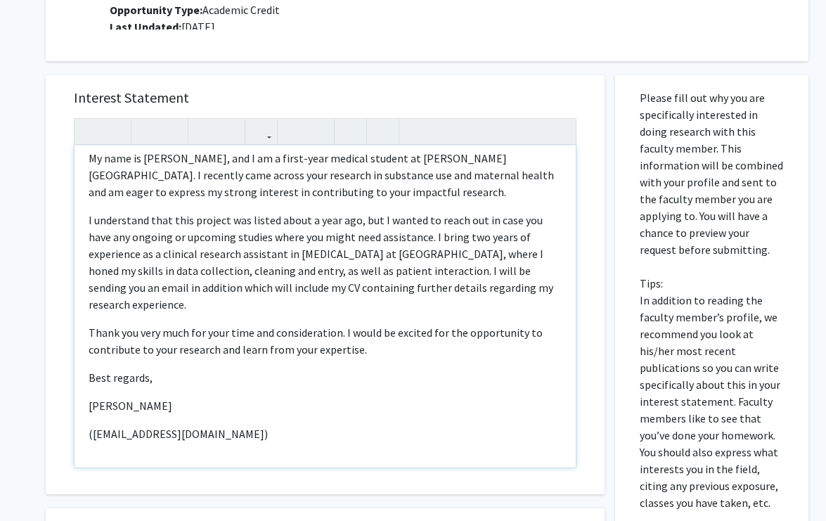
click at [385, 278] on p "I understand that this project was listed about a year ago, but I wanted to rea…" at bounding box center [325, 261] width 473 height 101
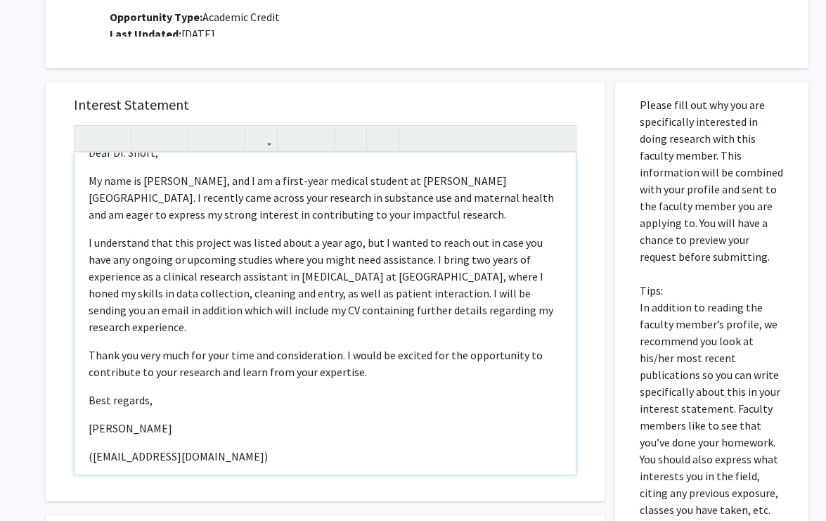
scroll to position [30, 0]
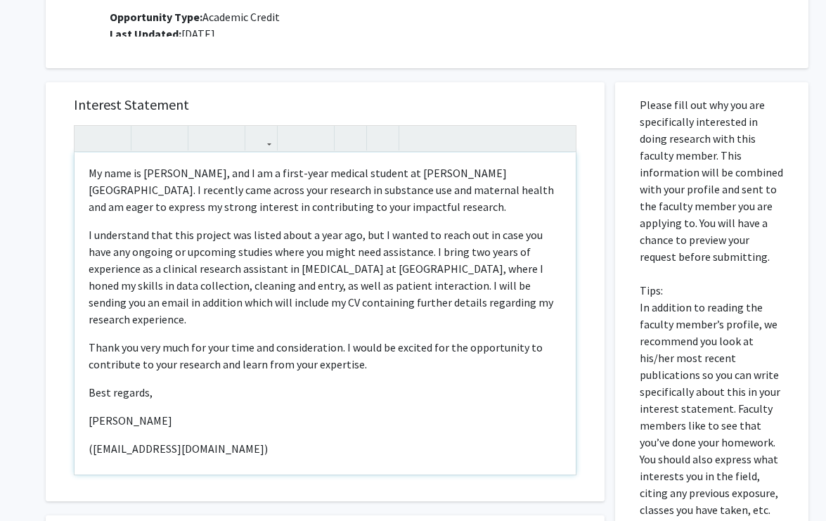
drag, startPoint x: 412, startPoint y: 315, endPoint x: 431, endPoint y: 287, distance: 33.5
click at [431, 287] on p "I understand that this project was listed about a year ago, but I wanted to rea…" at bounding box center [325, 276] width 473 height 101
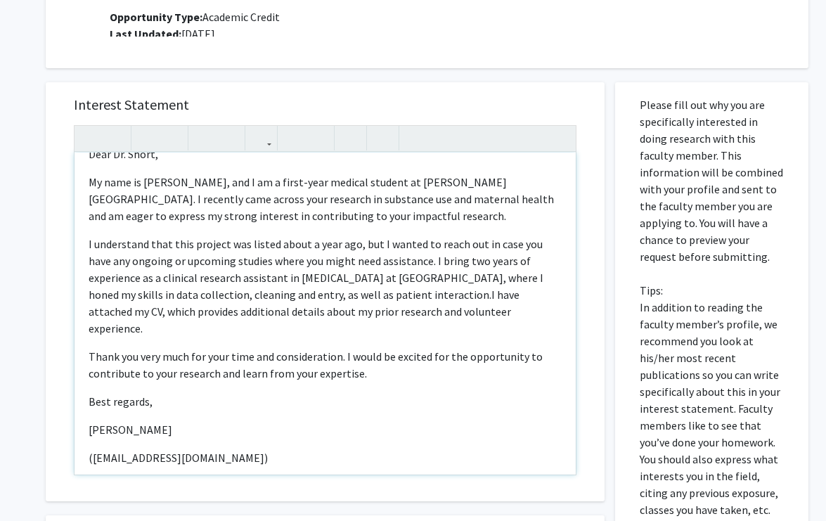
click at [428, 296] on p "I understand that this project was listed about a year ago, but I wanted to rea…" at bounding box center [325, 285] width 473 height 101
drag, startPoint x: 247, startPoint y: 450, endPoint x: 84, endPoint y: 343, distance: 194.9
click at [84, 343] on div "Dear [PERSON_NAME], My name is [PERSON_NAME], and I am a first-year medical stu…" at bounding box center [324, 313] width 501 height 322
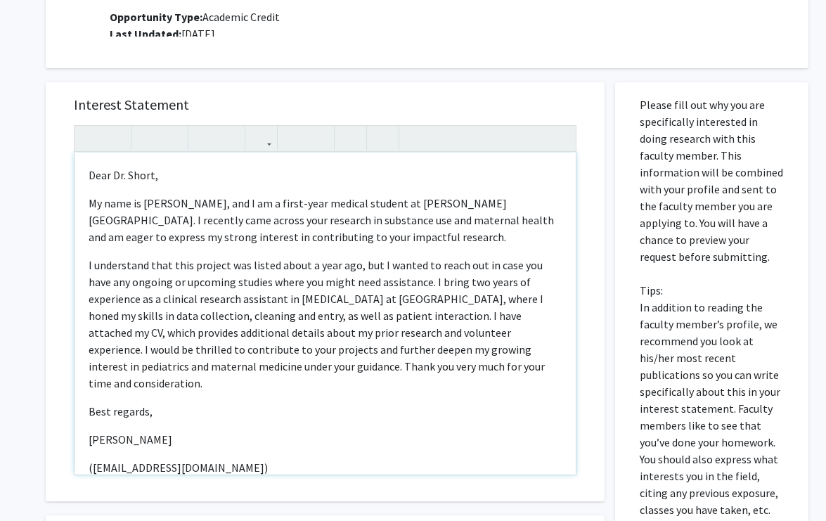
click at [486, 333] on p "I understand that this project was listed about a year ago, but I wanted to rea…" at bounding box center [325, 323] width 473 height 135
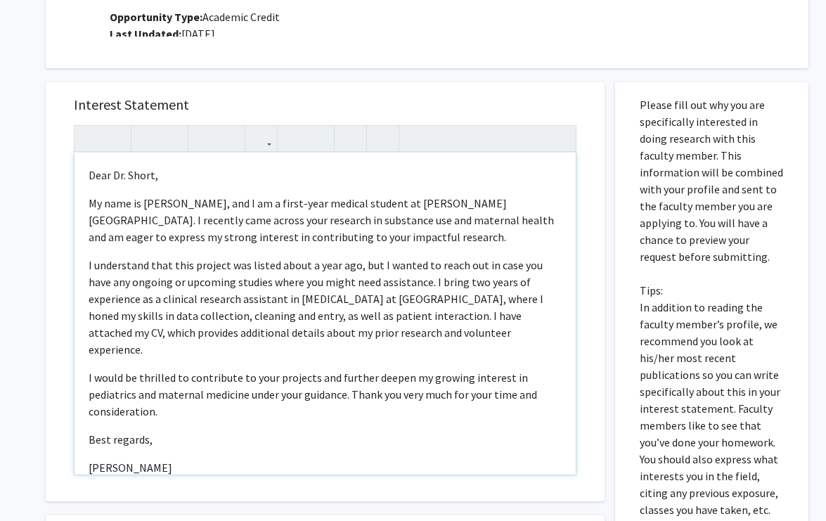
scroll to position [21, 0]
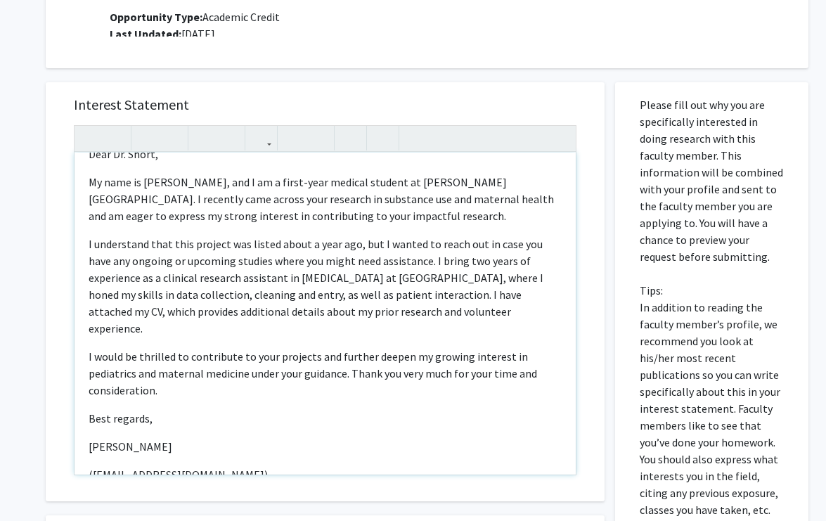
click at [528, 348] on p "I would be thrilled to contribute to your projects and further deepen my growin…" at bounding box center [325, 373] width 473 height 51
click at [511, 363] on p "I would be thrilled to contribute to your projects and further deepen my growin…" at bounding box center [325, 373] width 473 height 51
click at [150, 363] on p "I would be thrilled to contribute to your projects and further deepen my growin…" at bounding box center [325, 373] width 473 height 51
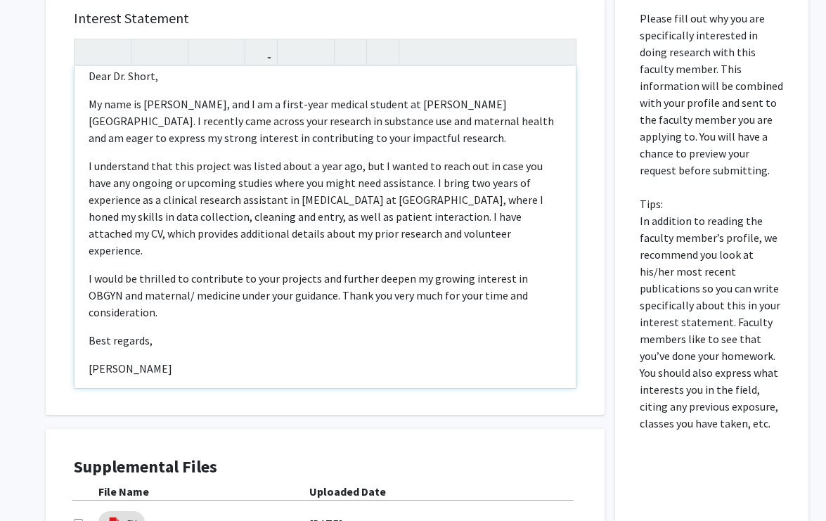
scroll to position [13, 0]
type textarea "<p>Dear [PERSON_NAME],</p><p>My name is [PERSON_NAME], and I am a first-year me…"
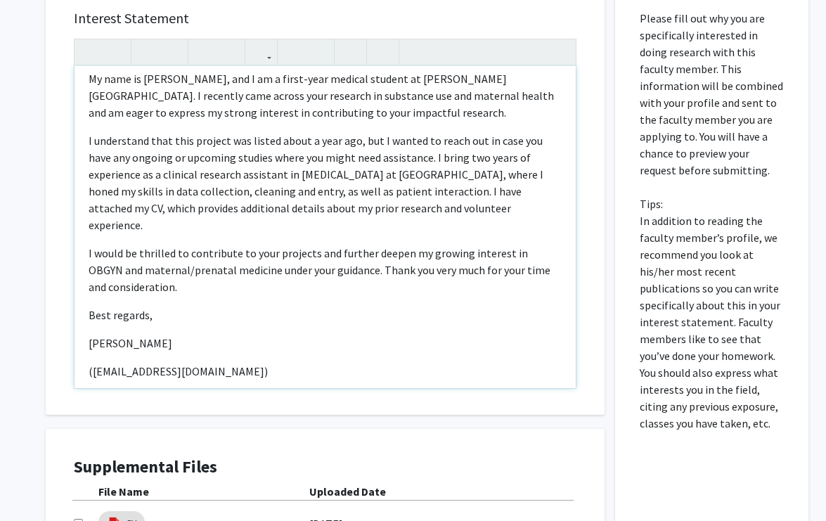
click at [181, 342] on div "Dear [PERSON_NAME], My name is [PERSON_NAME], and I am a first-year medical stu…" at bounding box center [324, 227] width 501 height 322
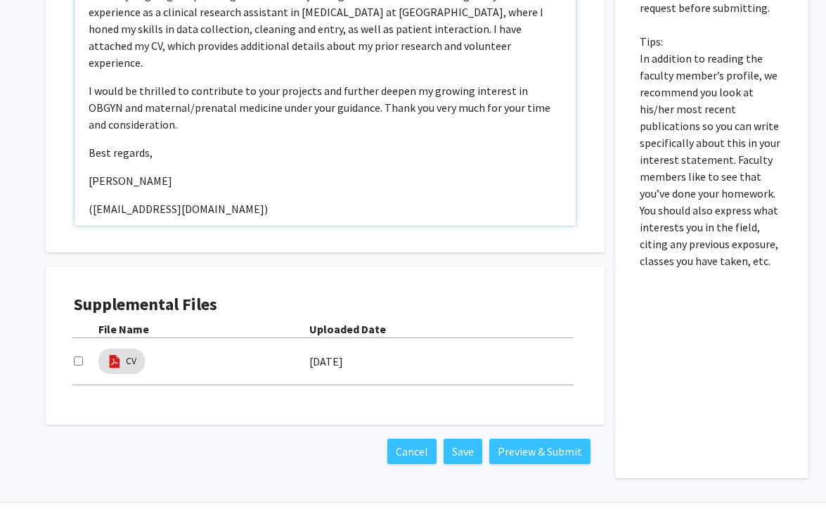
scroll to position [806, 0]
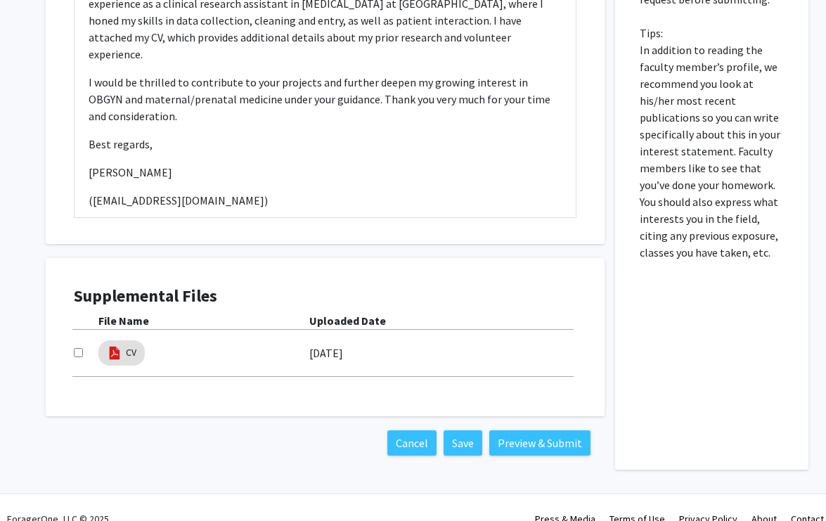
click at [79, 351] on input "checkbox" at bounding box center [78, 352] width 9 height 9
checkbox input "true"
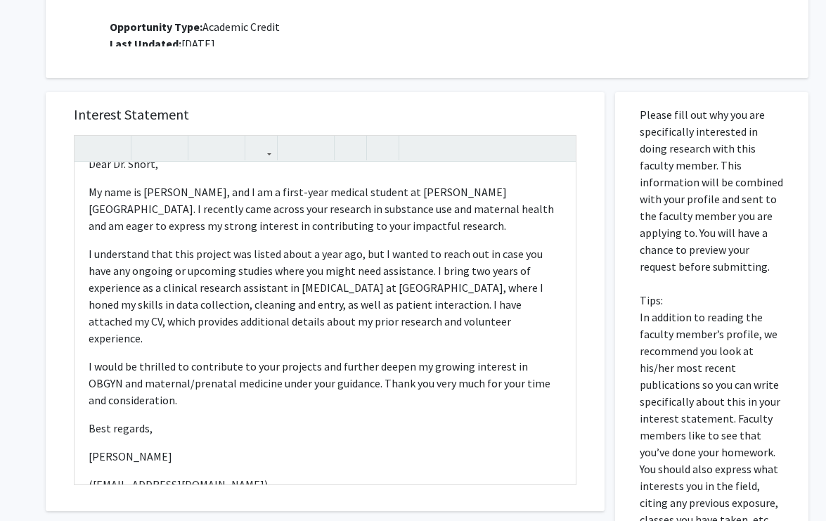
scroll to position [561, 0]
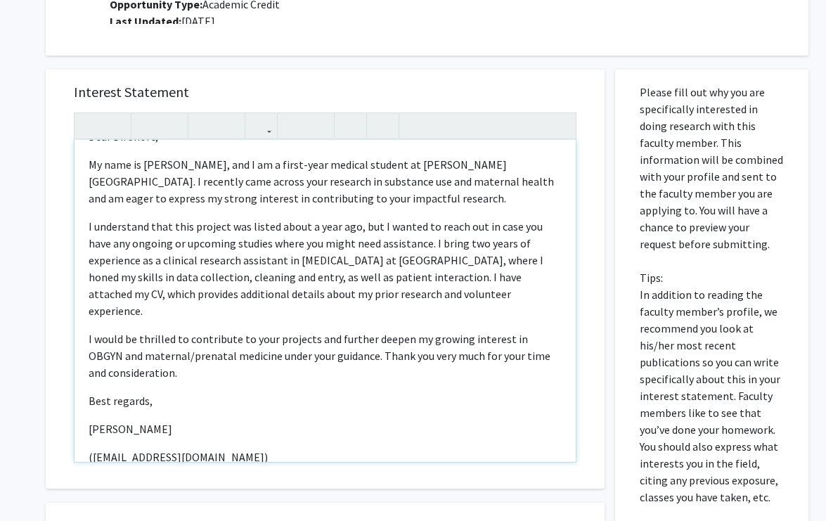
click at [298, 211] on div "Dear [PERSON_NAME], My name is [PERSON_NAME], and I am a first-year medical stu…" at bounding box center [324, 301] width 501 height 322
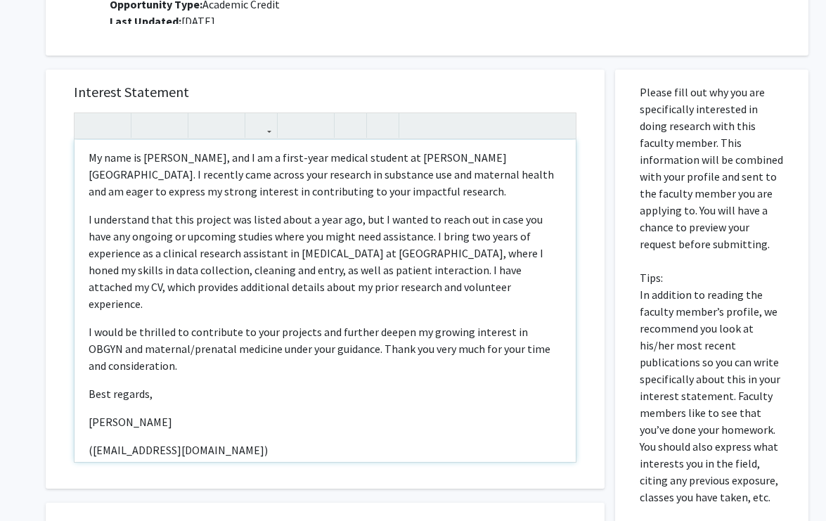
scroll to position [38, 0]
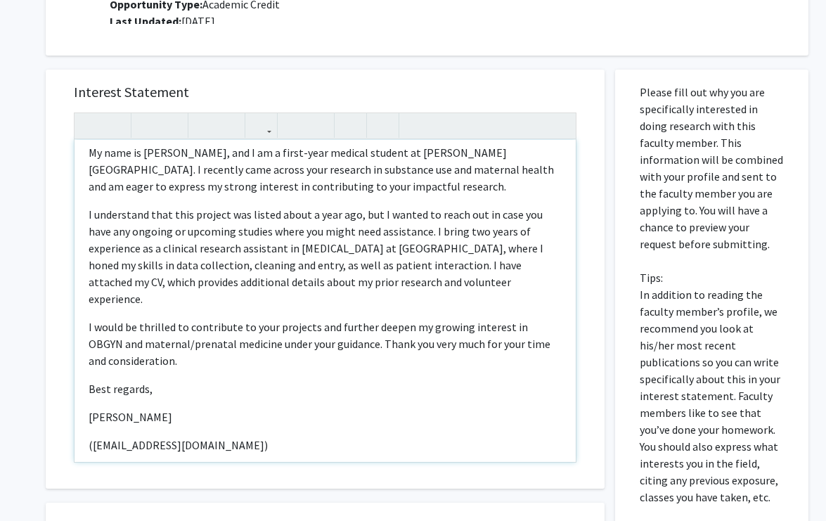
click at [377, 190] on p "My name is [PERSON_NAME], and I am a first-year medical student at [PERSON_NAME…" at bounding box center [325, 169] width 473 height 51
click at [361, 223] on p "I understand that this project was listed about a year ago, but I wanted to rea…" at bounding box center [325, 256] width 473 height 101
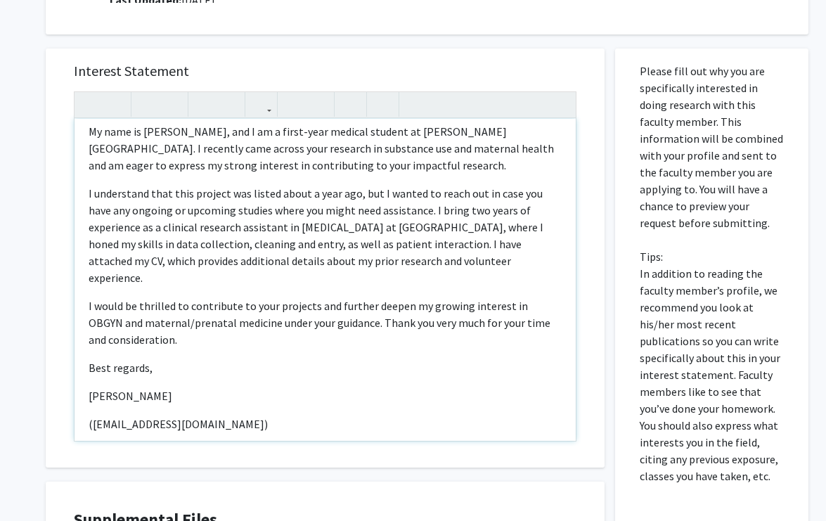
scroll to position [589, 0]
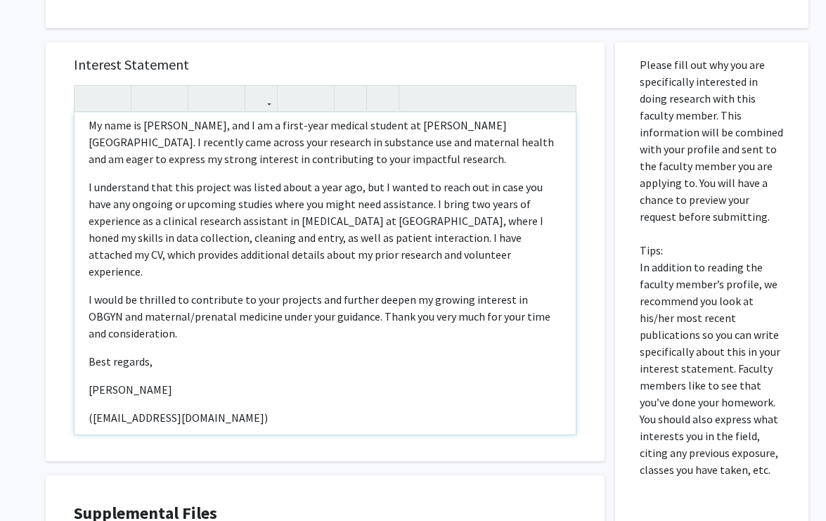
click at [405, 204] on p "I understand that this project was listed about a year ago, but I wanted to rea…" at bounding box center [325, 228] width 473 height 101
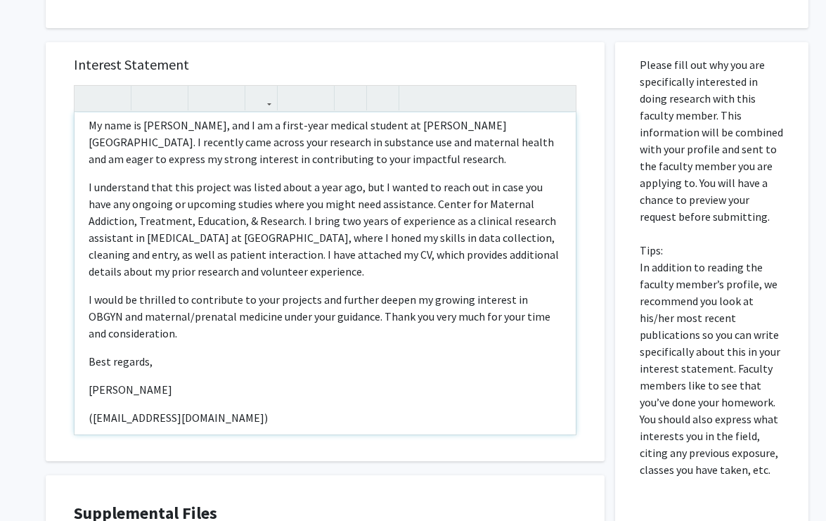
click at [406, 204] on p "I understand that this project was listed about a year ago, but I wanted to rea…" at bounding box center [325, 228] width 473 height 101
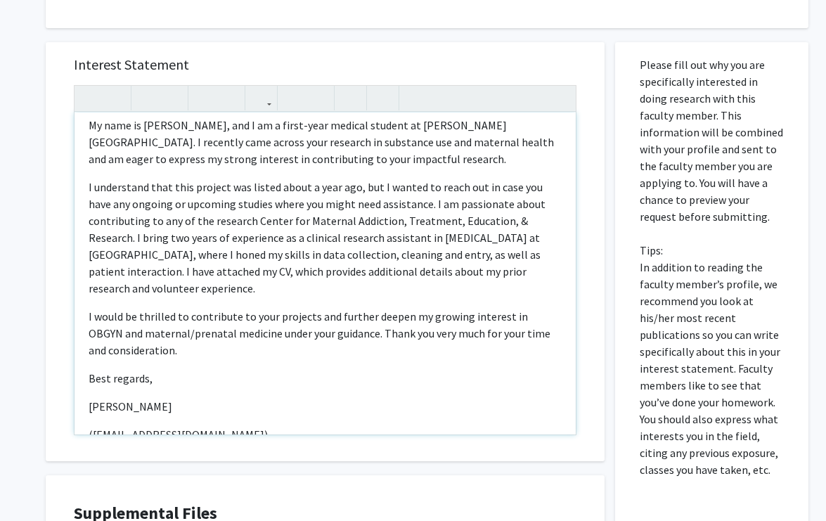
click at [209, 219] on p "I understand that this project was listed about a year ago, but I wanted to rea…" at bounding box center [325, 237] width 473 height 118
click at [291, 223] on p "I understand that this project was listed about a year ago, but I wanted to rea…" at bounding box center [325, 237] width 473 height 118
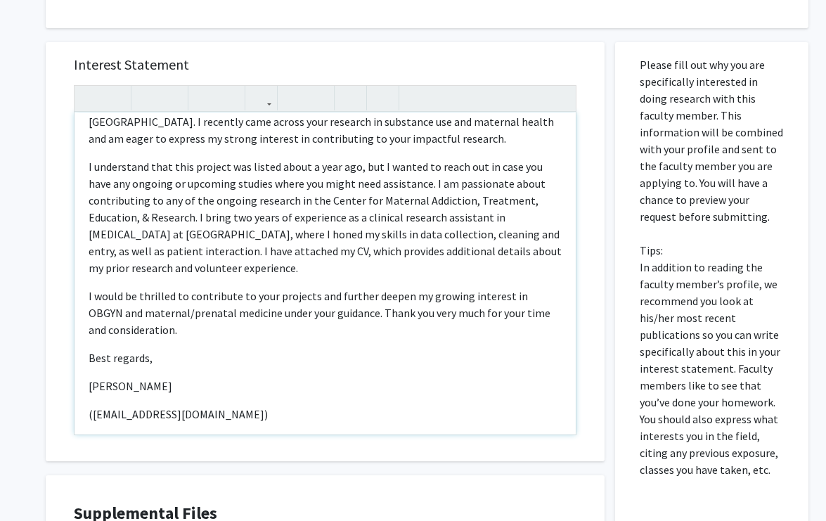
scroll to position [60, 0]
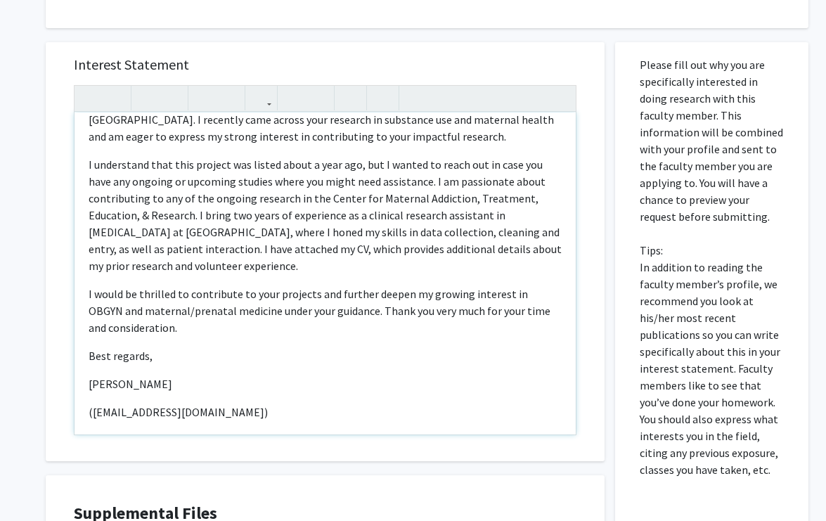
click at [198, 218] on p "I understand that this project was listed about a year ago, but I wanted to rea…" at bounding box center [325, 215] width 473 height 118
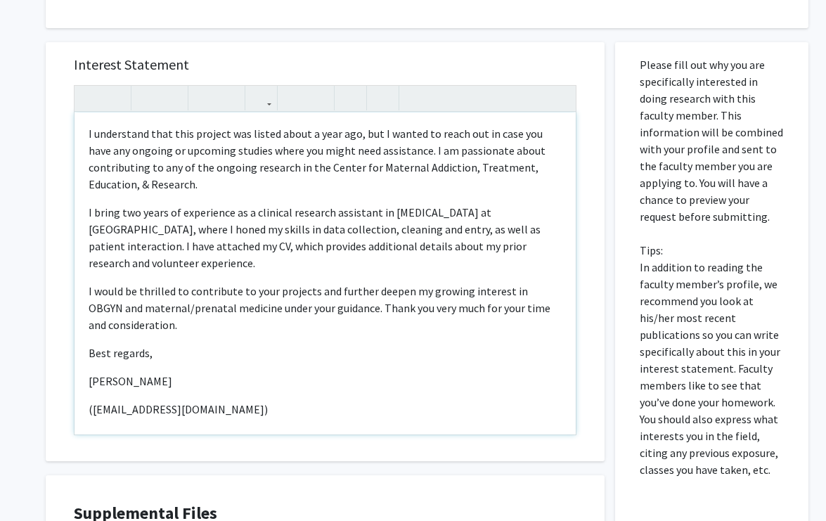
scroll to position [100, 0]
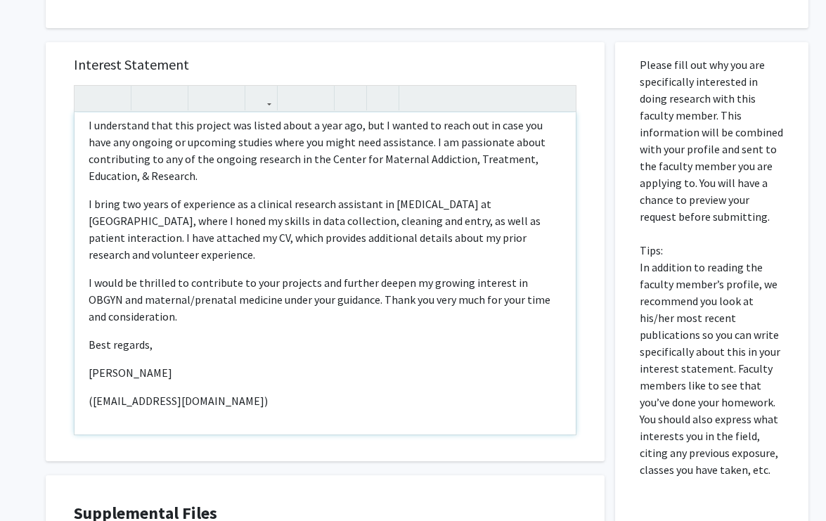
click at [139, 238] on p "I bring two years of experience as a clinical research assistant in [MEDICAL_DA…" at bounding box center [325, 228] width 473 height 67
click at [560, 226] on p "I bring two years of experience as a clinical research assistant in [MEDICAL_DA…" at bounding box center [325, 228] width 473 height 67
click at [515, 281] on p "I would be thrilled to contribute to your projects and further deepen my growin…" at bounding box center [325, 299] width 473 height 51
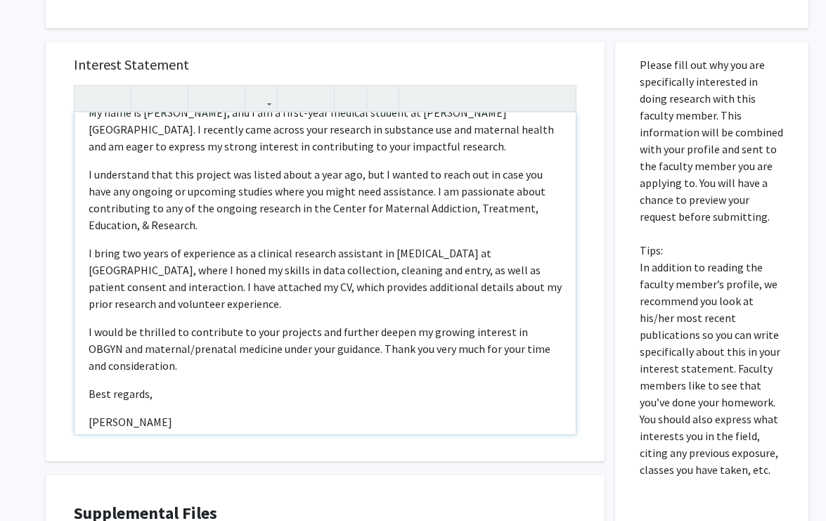
click at [507, 292] on p "I bring two years of experience as a clinical research assistant in [MEDICAL_DA…" at bounding box center [325, 278] width 473 height 67
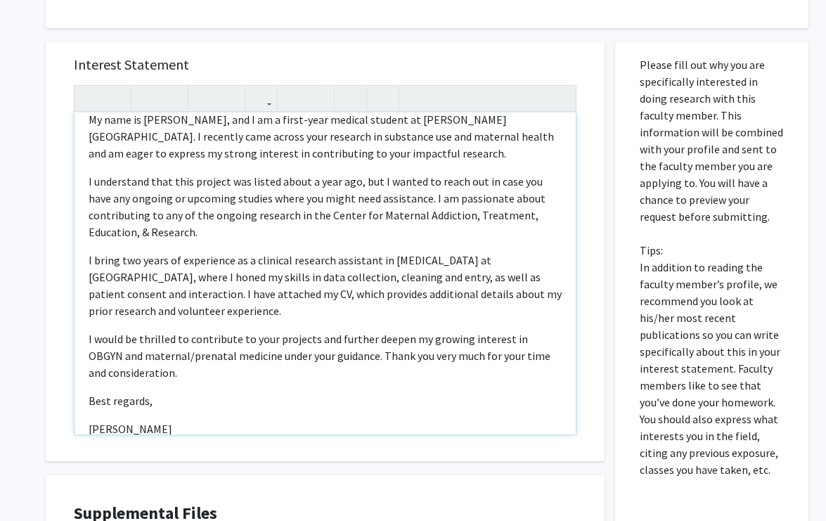
click at [89, 259] on p "I bring two years of experience as a clinical research assistant in [MEDICAL_DA…" at bounding box center [325, 285] width 473 height 67
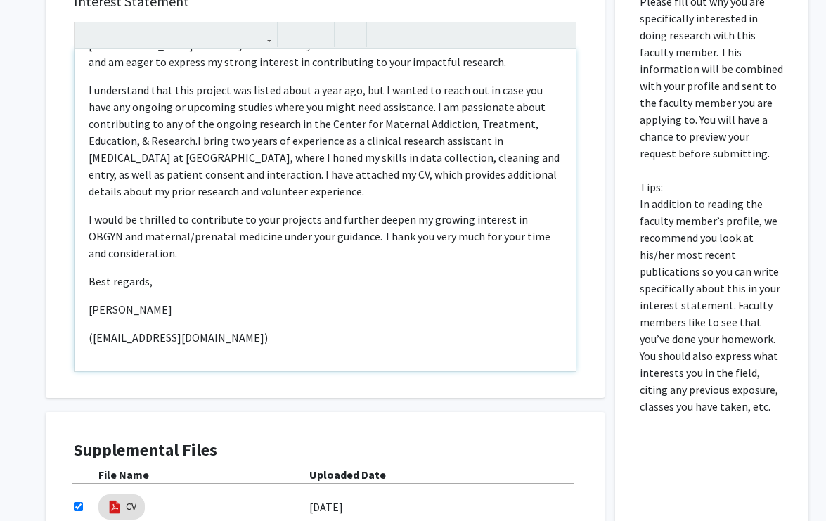
scroll to position [653, 0]
click at [447, 216] on p "I would be thrilled to contribute to your projects and further deepen my growin…" at bounding box center [325, 235] width 473 height 51
type textarea "<p>Dear [PERSON_NAME],</p><p>My name is [PERSON_NAME], and I am a first-year me…"
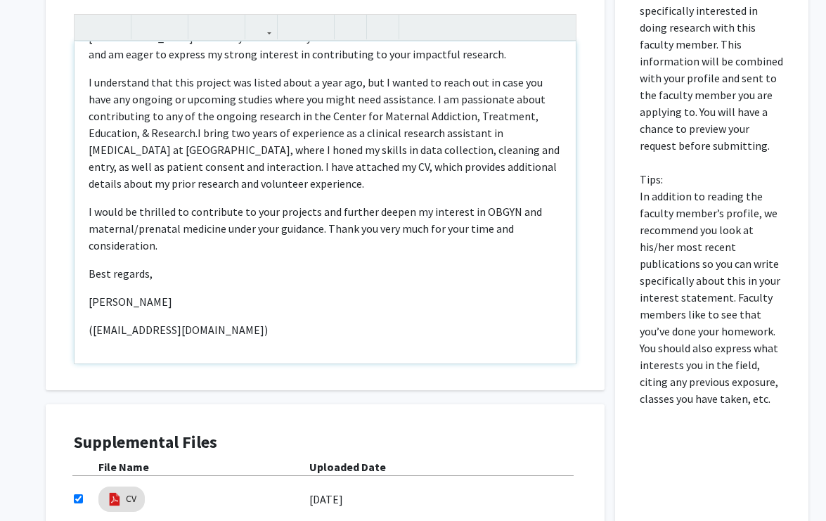
click at [445, 240] on p "I would be thrilled to contribute to your projects and further deepen my intere…" at bounding box center [325, 228] width 473 height 51
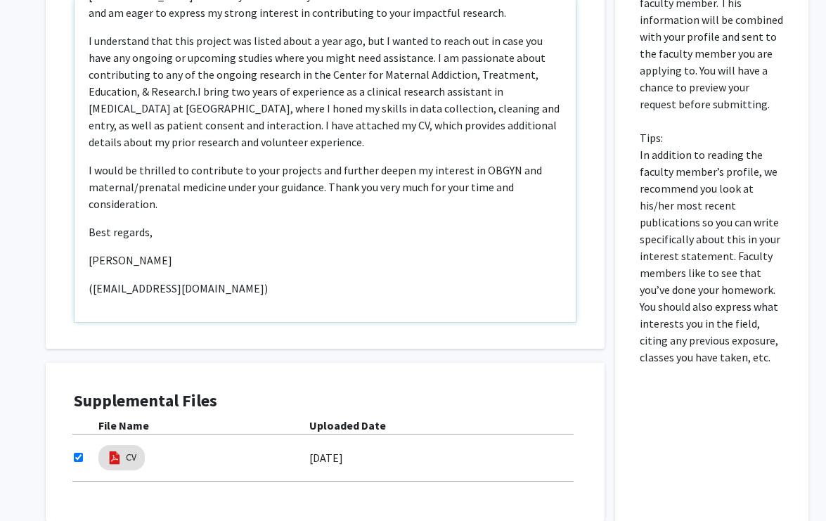
scroll to position [828, 0]
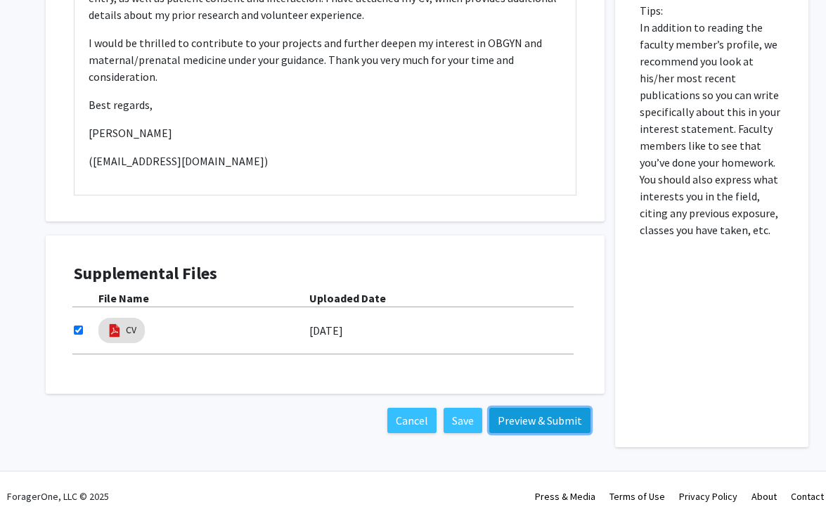
click at [530, 414] on button "Preview & Submit" at bounding box center [539, 420] width 101 height 25
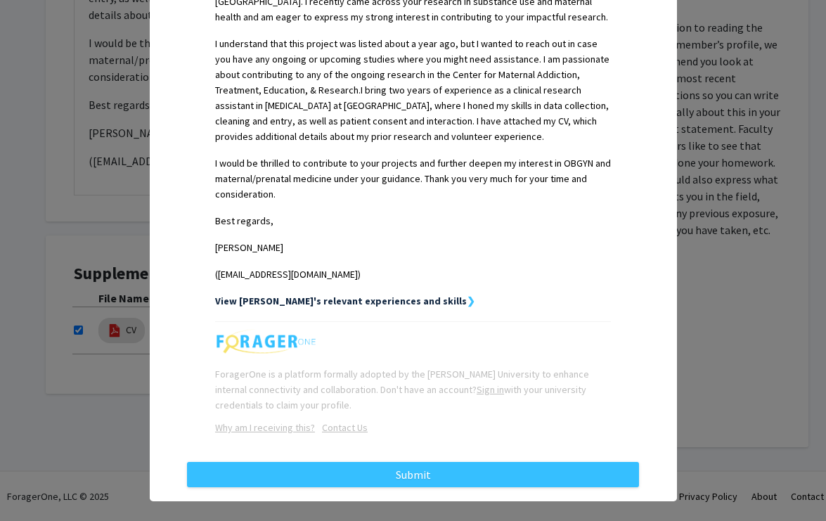
scroll to position [434, 0]
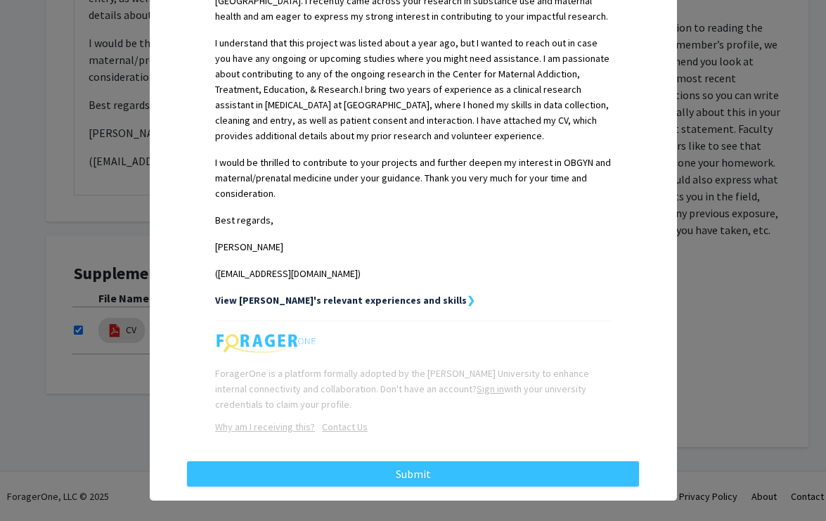
click at [693, 222] on div "Request Preview × Below is a copy of the request that you are submitting to [PE…" at bounding box center [413, 260] width 826 height 521
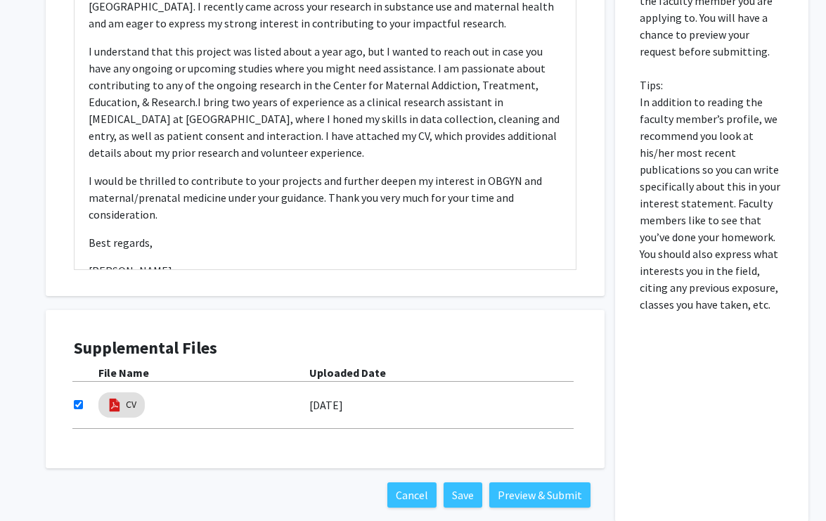
scroll to position [828, 0]
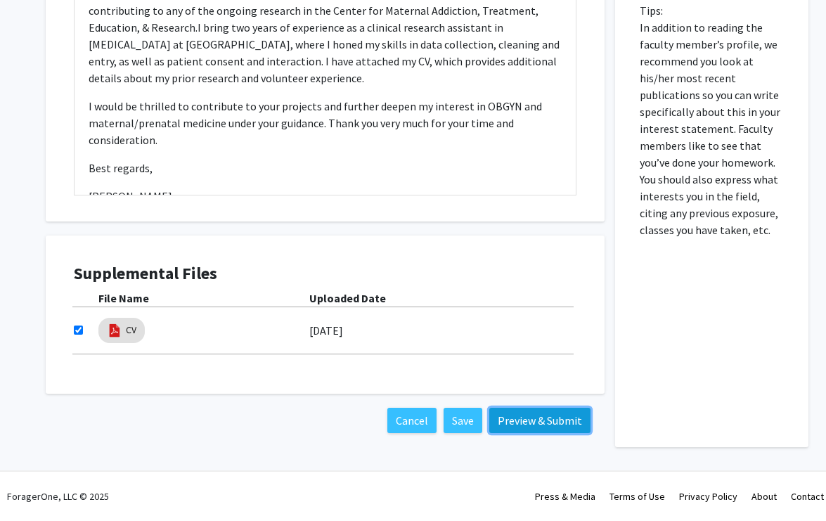
click at [540, 416] on button "Preview & Submit" at bounding box center [539, 420] width 101 height 25
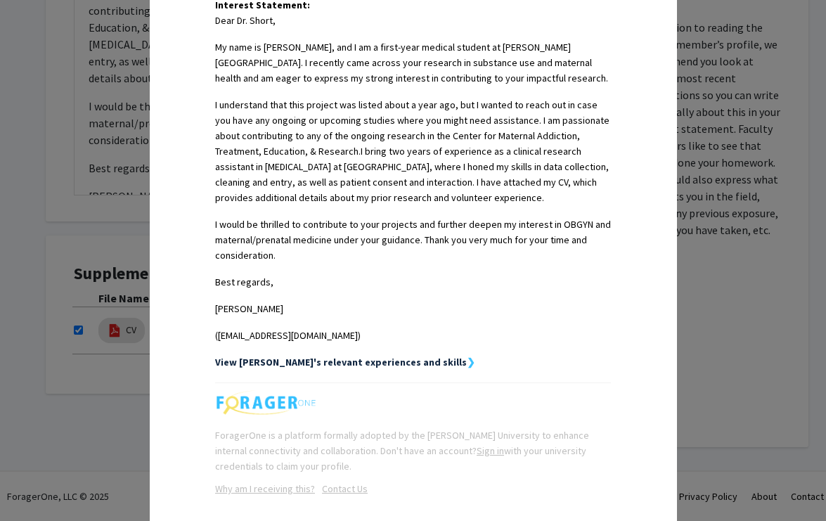
scroll to position [450, 0]
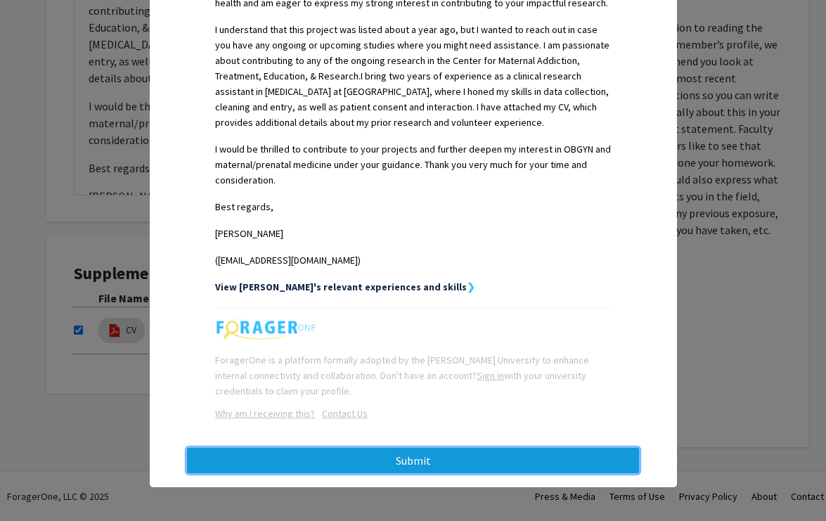
click at [545, 466] on button "Submit" at bounding box center [413, 460] width 452 height 25
